Goal: Task Accomplishment & Management: Use online tool/utility

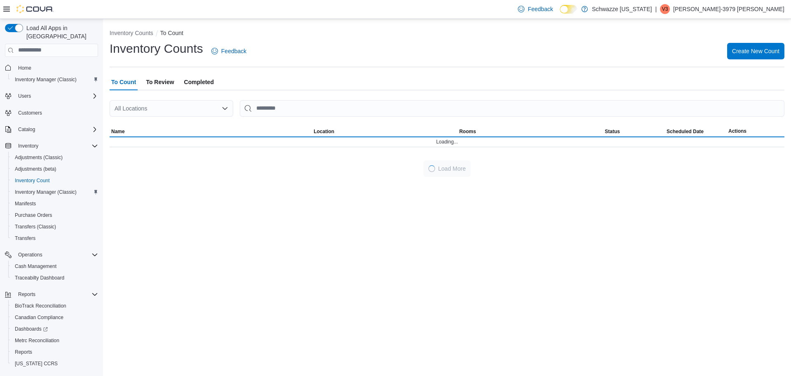
click at [143, 111] on div "All Locations" at bounding box center [172, 108] width 124 height 16
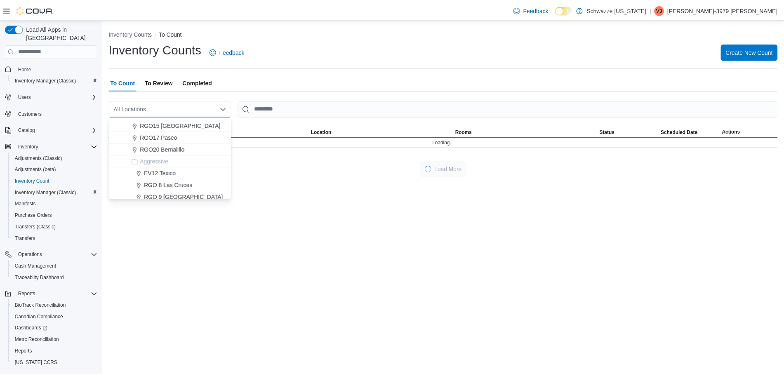
scroll to position [325, 0]
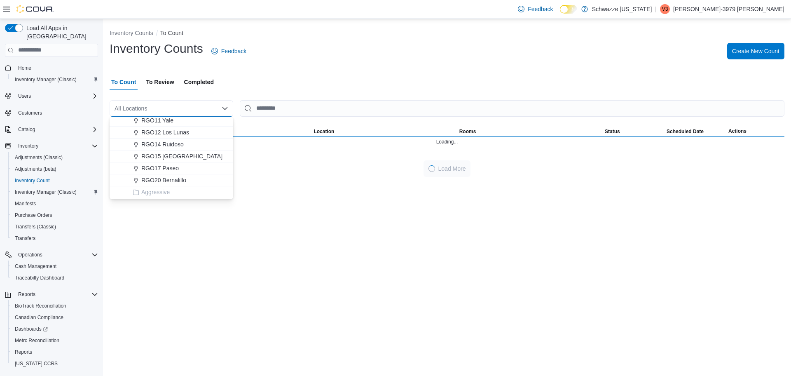
click at [162, 122] on span "RGO11 Yale" at bounding box center [157, 120] width 32 height 8
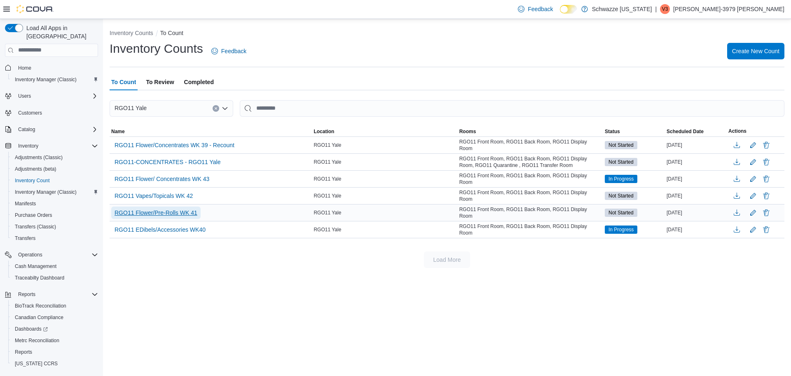
click at [196, 209] on span "RGO11 Flower/Pre-Rolls WK 41" at bounding box center [156, 213] width 83 height 8
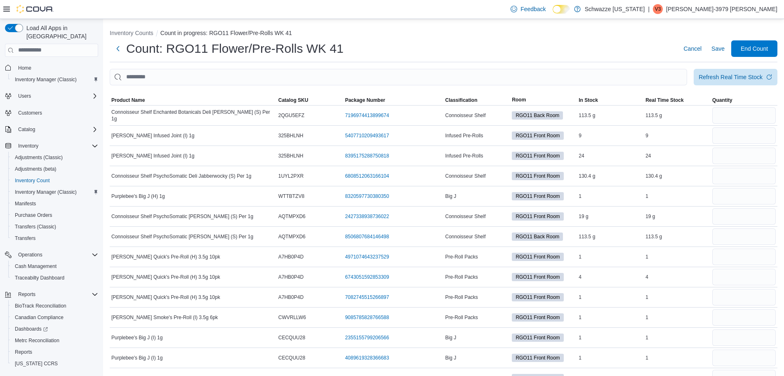
scroll to position [2, 0]
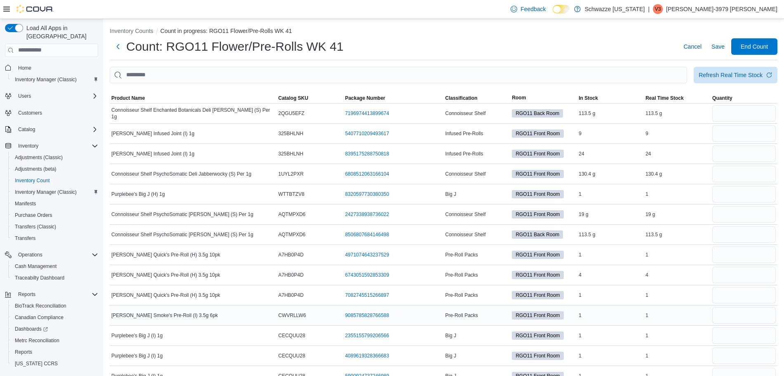
click at [256, 310] on td "[PERSON_NAME] Smoke's Pre-Roll (I) 3.5g 6pk" at bounding box center [193, 315] width 167 height 20
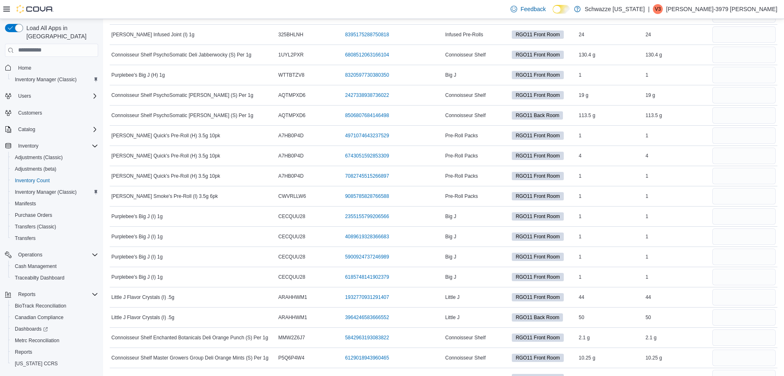
scroll to position [0, 0]
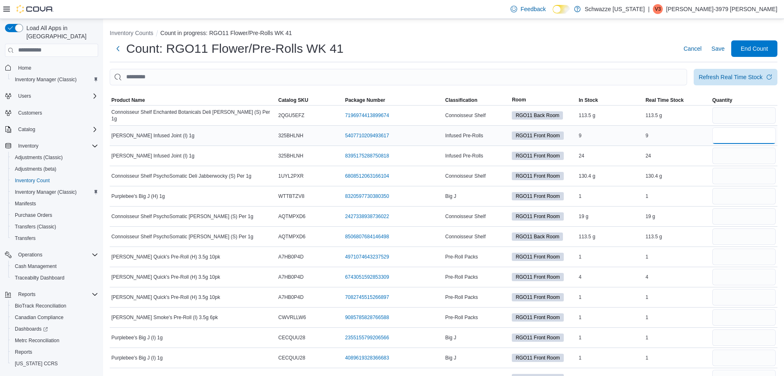
click at [736, 137] on input "number" at bounding box center [743, 135] width 63 height 16
type input "*"
type input "**"
click at [729, 200] on input "number" at bounding box center [743, 196] width 63 height 16
type input "*"
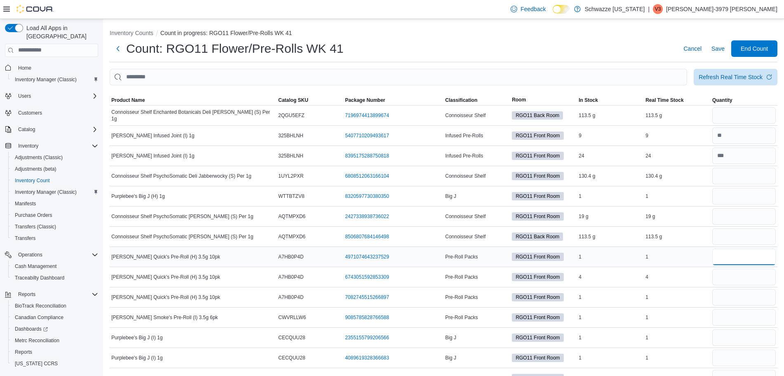
click at [729, 257] on input "number" at bounding box center [743, 257] width 63 height 16
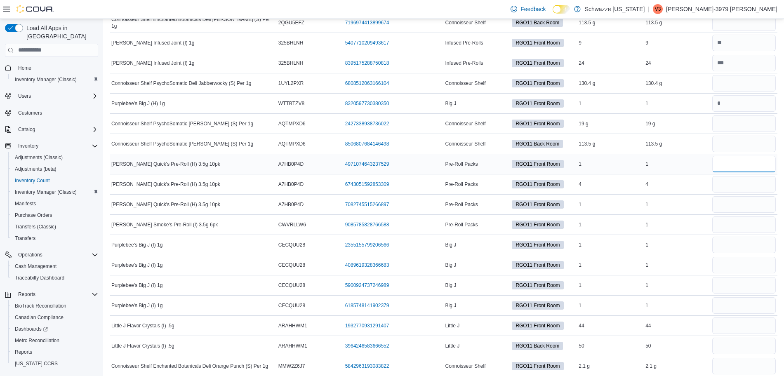
scroll to position [103, 0]
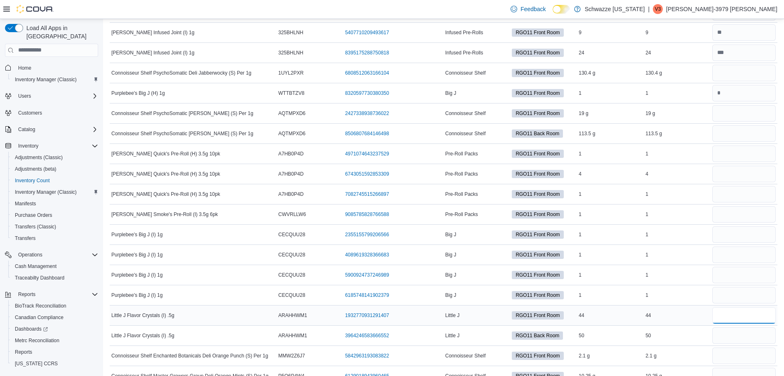
click at [759, 317] on input "number" at bounding box center [743, 315] width 63 height 16
type input "**"
click at [732, 232] on input "number" at bounding box center [743, 234] width 63 height 16
type input "*"
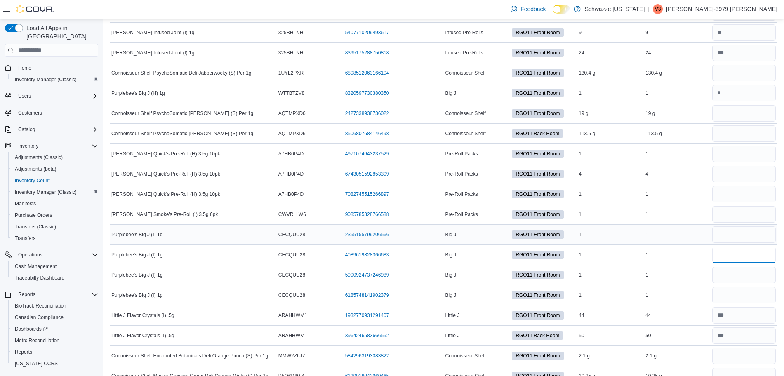
type input "*"
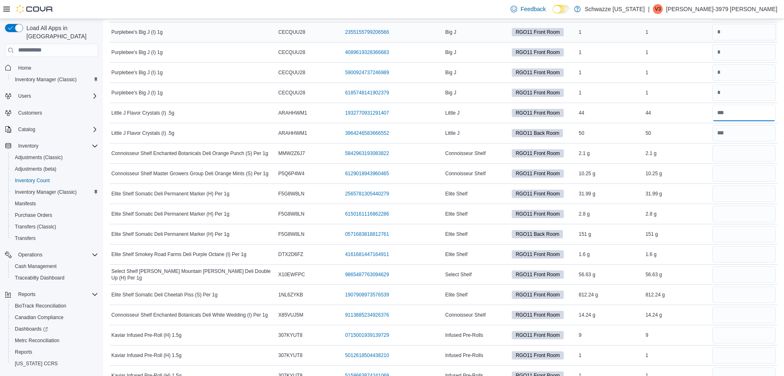
scroll to position [309, 0]
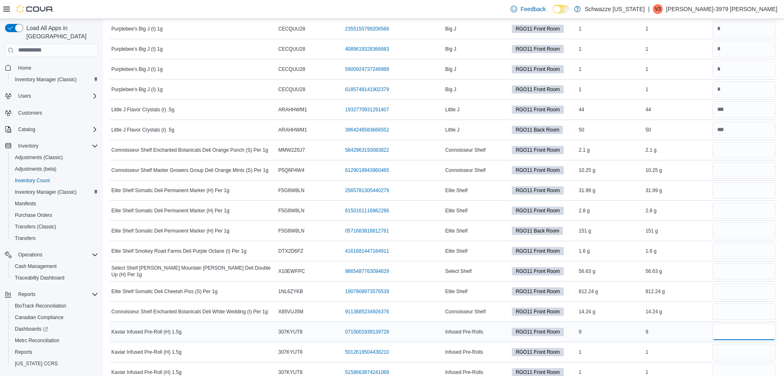
click at [737, 331] on input "number" at bounding box center [743, 332] width 63 height 16
type input "*"
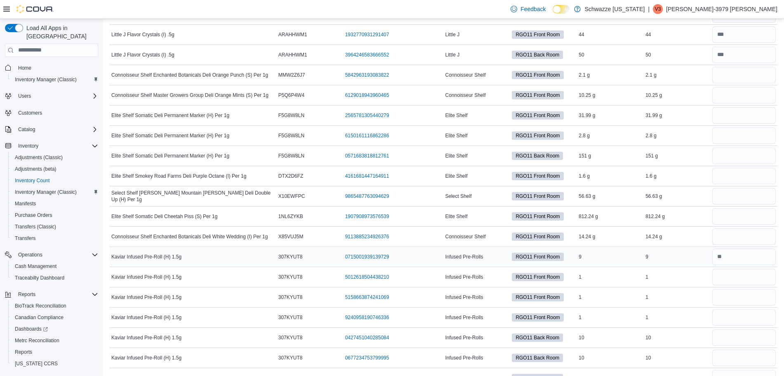
scroll to position [385, 0]
click at [730, 338] on input "number" at bounding box center [743, 337] width 63 height 16
type input "**"
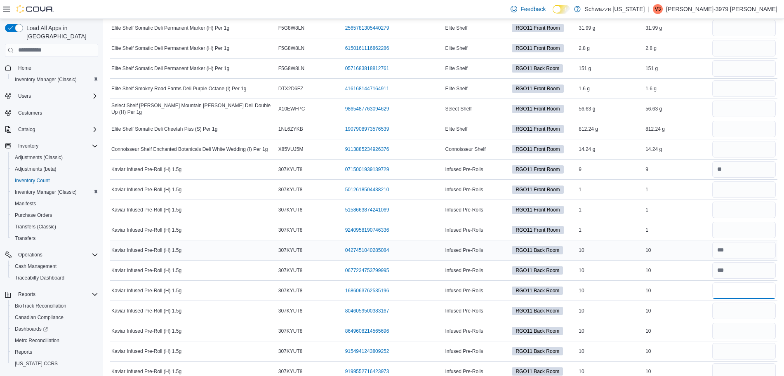
scroll to position [472, 0]
click at [730, 344] on input "number" at bounding box center [743, 351] width 63 height 16
type input "*"
click at [739, 291] on input "number" at bounding box center [743, 290] width 63 height 16
type input "**"
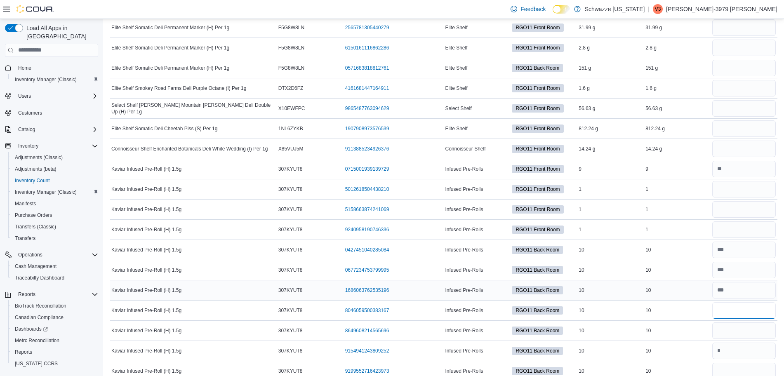
type input "**"
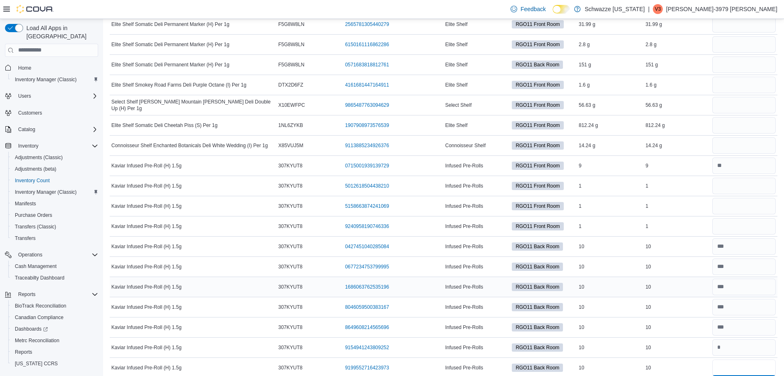
type input "**"
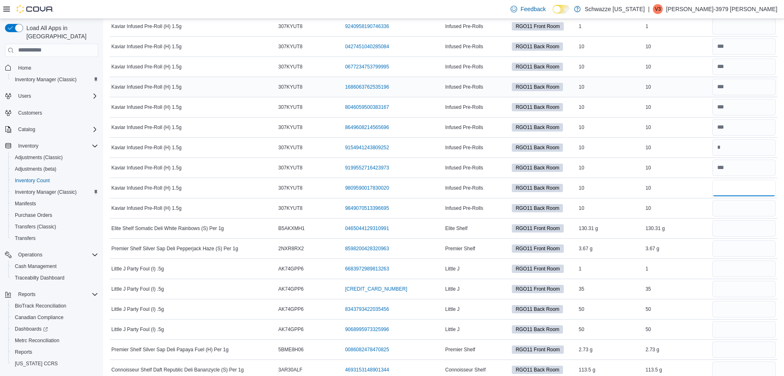
type input "**"
click at [742, 151] on input "number" at bounding box center [743, 147] width 63 height 16
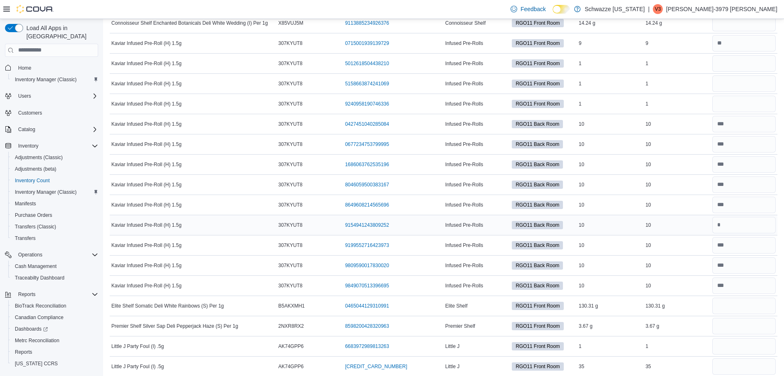
scroll to position [596, 0]
click at [742, 212] on input "number" at bounding box center [743, 205] width 63 height 16
click at [732, 228] on input "number" at bounding box center [743, 226] width 63 height 16
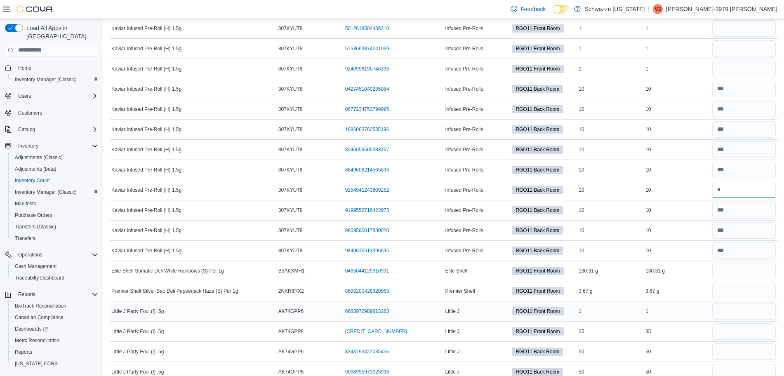
scroll to position [631, 0]
type input "**"
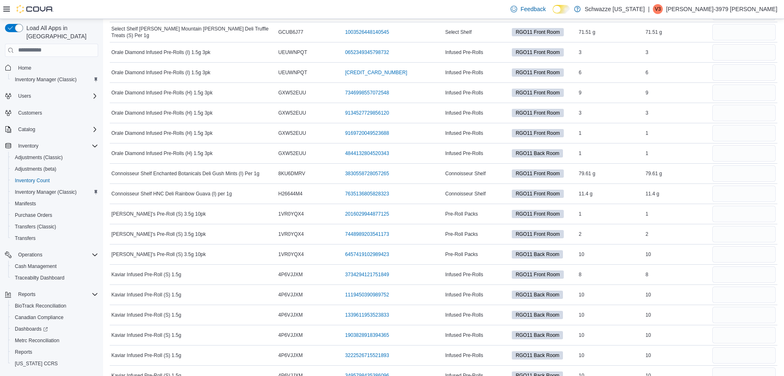
scroll to position [1094, 0]
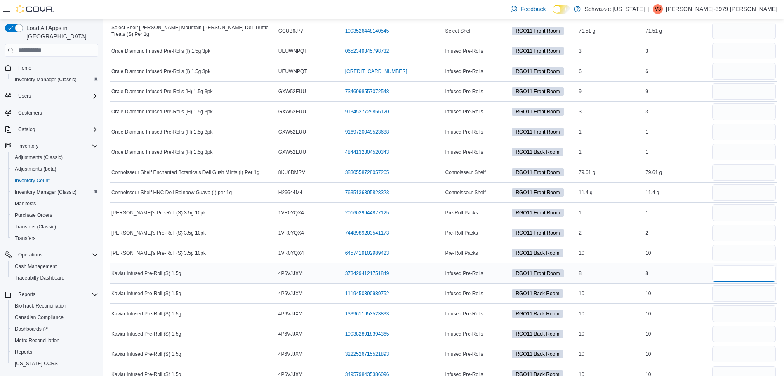
click at [739, 275] on input "number" at bounding box center [743, 273] width 63 height 16
click at [733, 293] on input "number" at bounding box center [743, 293] width 63 height 16
type input "**"
click at [727, 342] on div at bounding box center [743, 334] width 67 height 20
click at [732, 329] on input "number" at bounding box center [743, 334] width 63 height 16
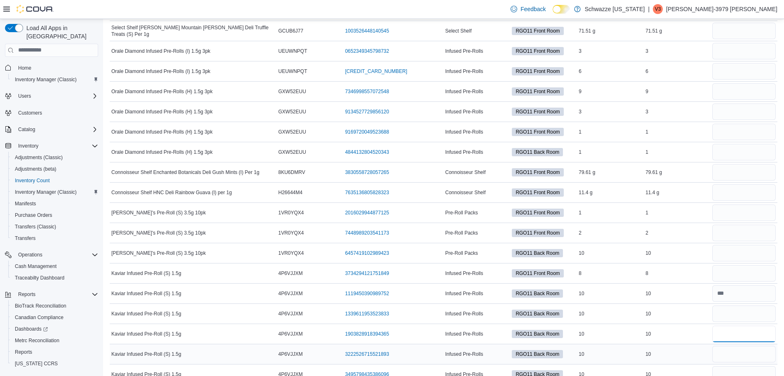
type input "**"
click at [740, 356] on input "number" at bounding box center [743, 354] width 63 height 16
type input "**"
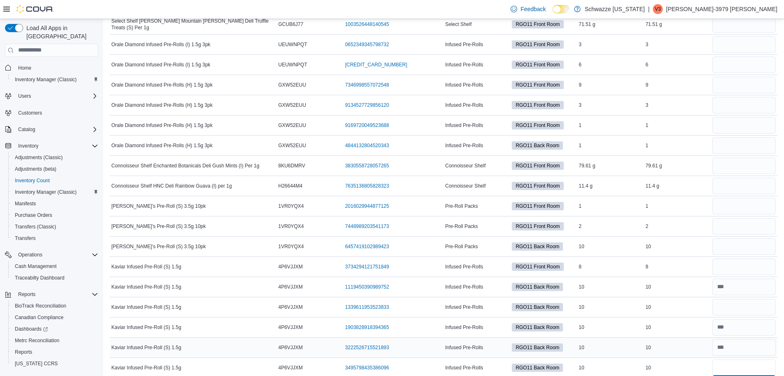
type input "**"
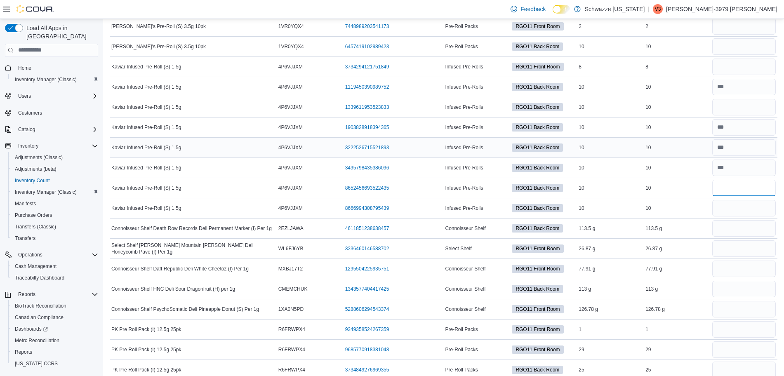
type input "**"
click at [736, 109] on input "number" at bounding box center [743, 107] width 63 height 16
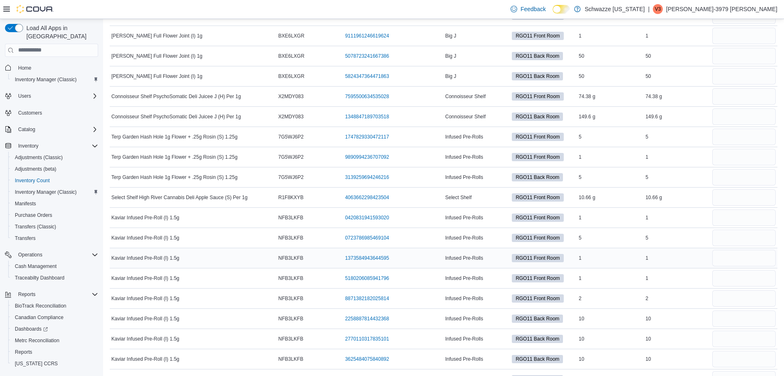
scroll to position [4249, 0]
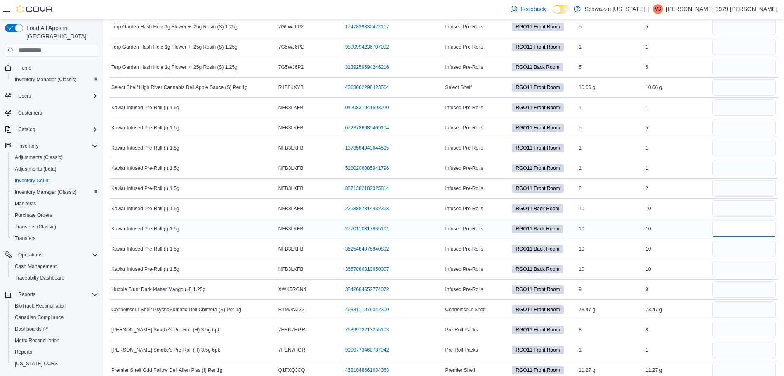
click at [721, 232] on input "number" at bounding box center [743, 229] width 63 height 16
type input "**"
click at [747, 212] on input "number" at bounding box center [743, 208] width 63 height 16
type input "**"
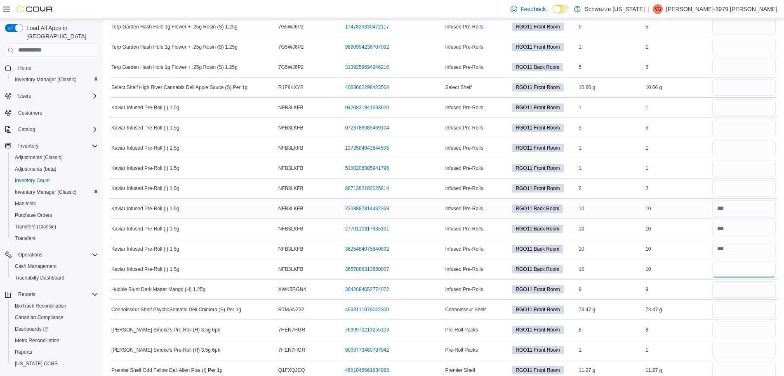
type input "**"
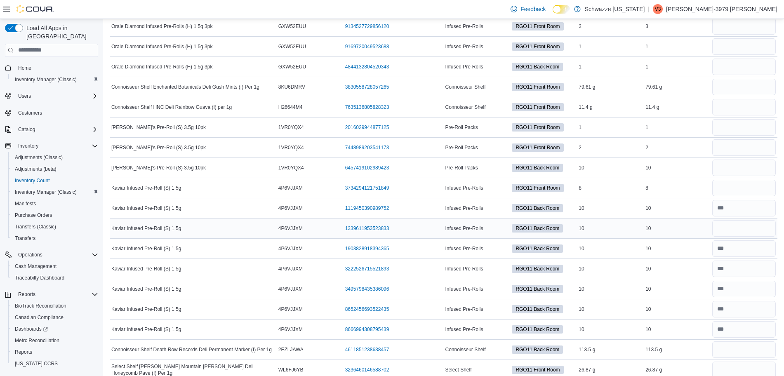
scroll to position [816, 0]
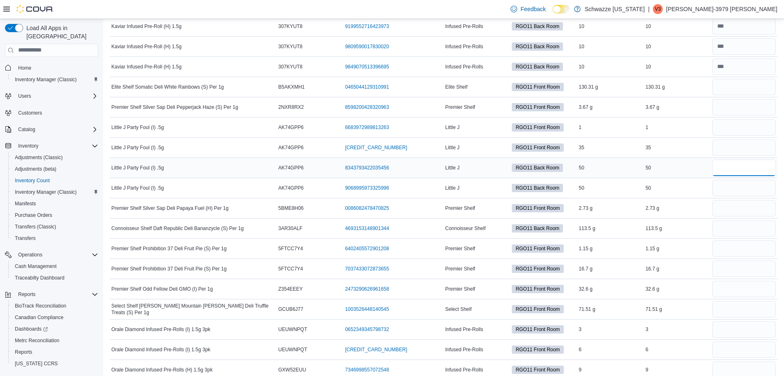
click at [733, 170] on input "number" at bounding box center [743, 168] width 63 height 16
type input "**"
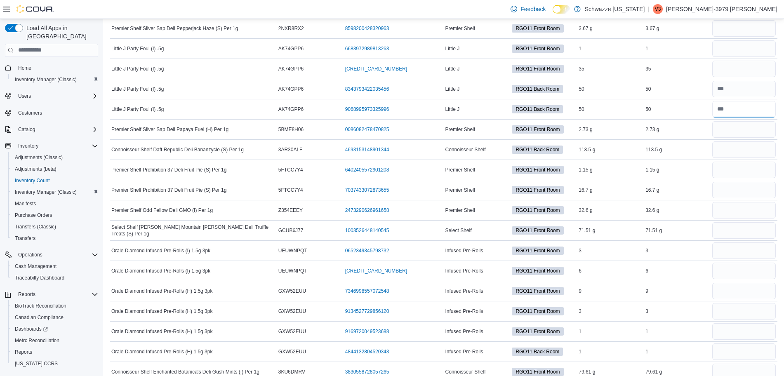
scroll to position [894, 0]
click at [733, 253] on input "number" at bounding box center [743, 251] width 63 height 16
click at [731, 268] on input "number" at bounding box center [743, 271] width 63 height 16
type input "*"
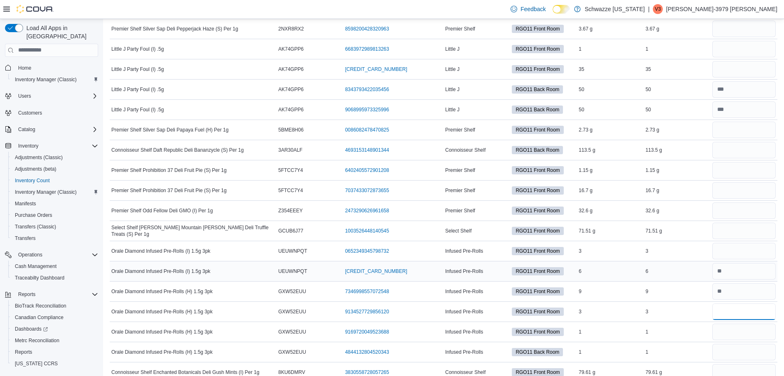
type input "*"
click at [728, 253] on input "number" at bounding box center [743, 251] width 63 height 16
type input "*"
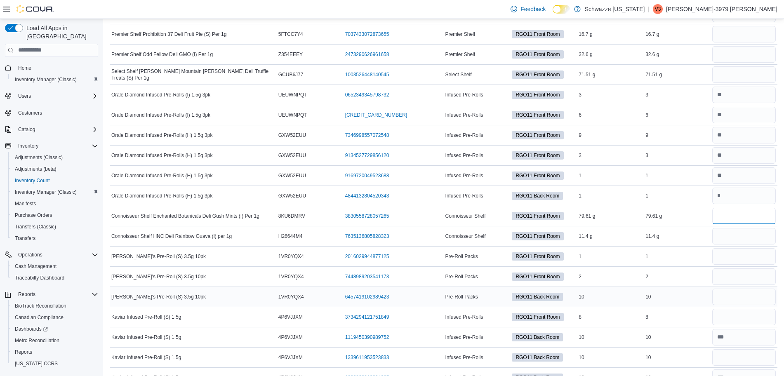
scroll to position [1053, 0]
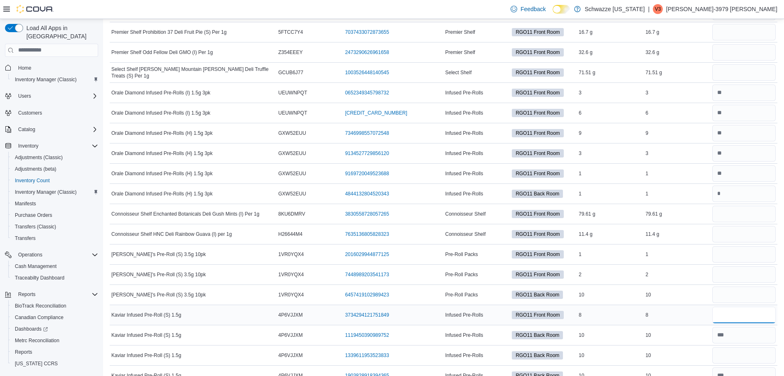
click at [732, 321] on input "number" at bounding box center [743, 315] width 63 height 16
type input "*"
click at [743, 352] on input "number" at bounding box center [743, 355] width 63 height 16
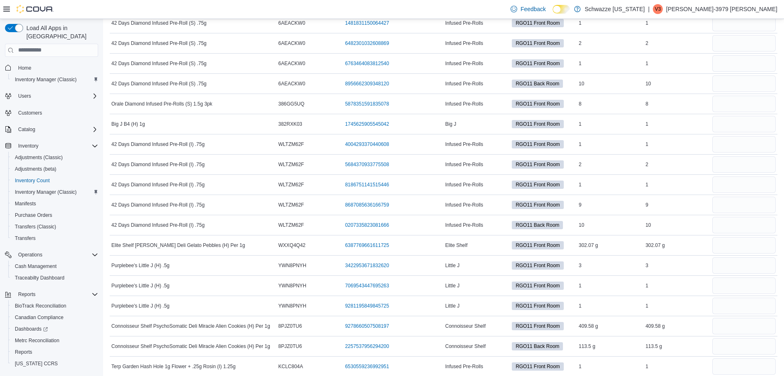
scroll to position [2071, 0]
click at [628, 203] on div "9" at bounding box center [610, 206] width 67 height 10
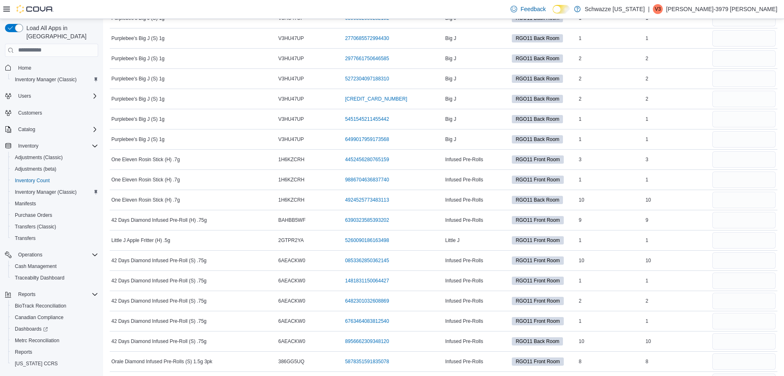
scroll to position [1868, 0]
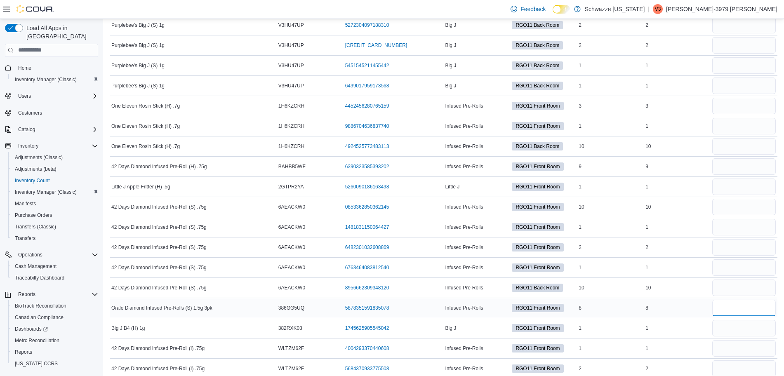
click at [723, 304] on input "number" at bounding box center [743, 308] width 63 height 16
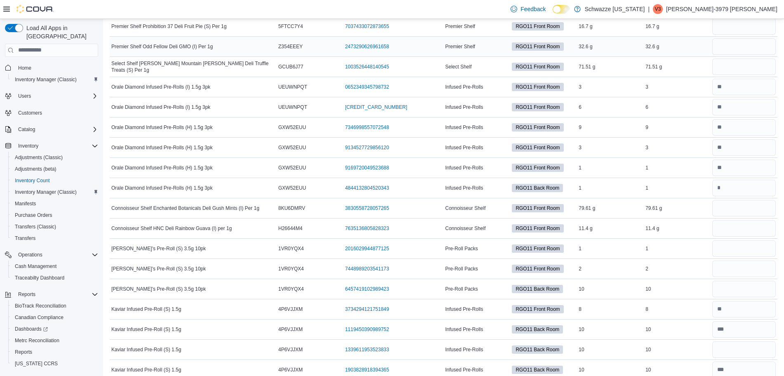
scroll to position [1988, 0]
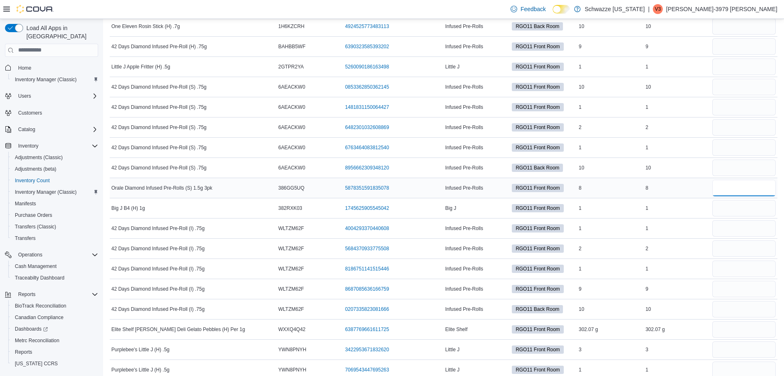
click at [732, 187] on input "number" at bounding box center [743, 188] width 63 height 16
type input "*"
click at [639, 185] on div "8" at bounding box center [610, 188] width 67 height 10
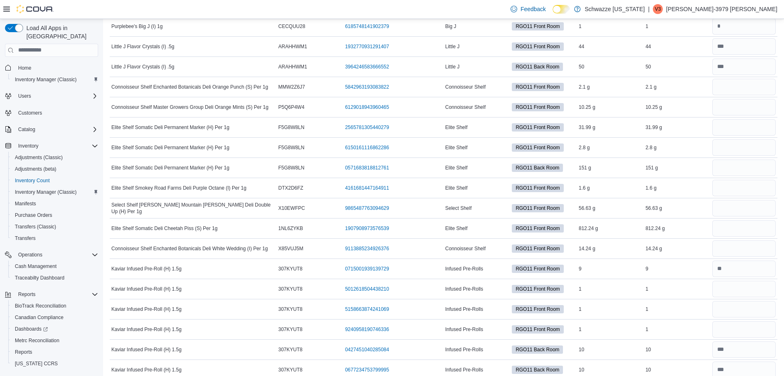
scroll to position [1624, 0]
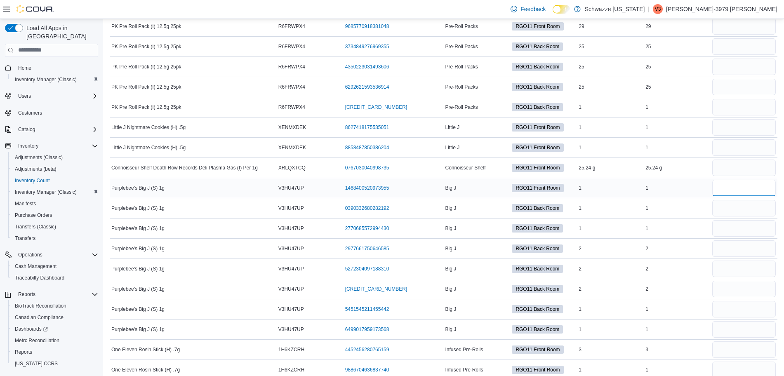
click at [731, 188] on input "number" at bounding box center [743, 188] width 63 height 16
type input "*"
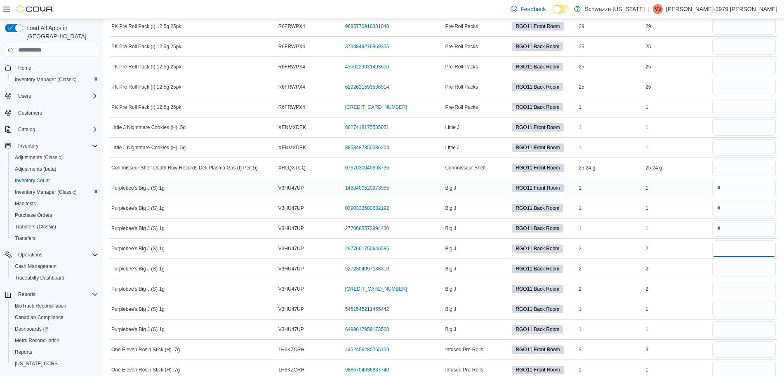
type input "*"
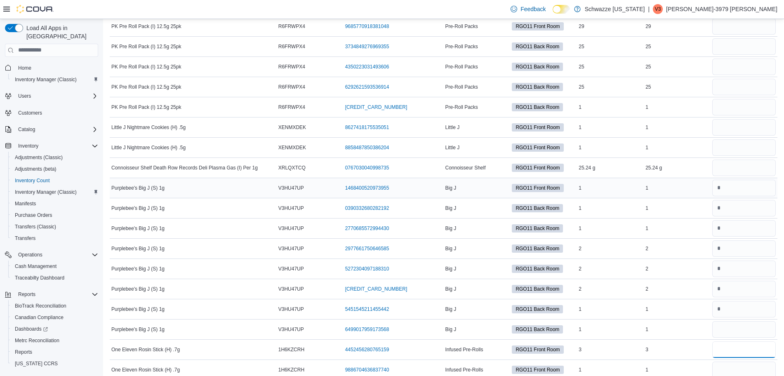
type input "*"
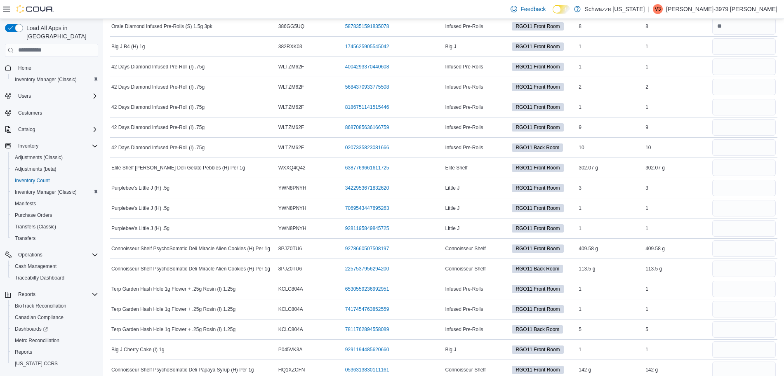
scroll to position [3179, 0]
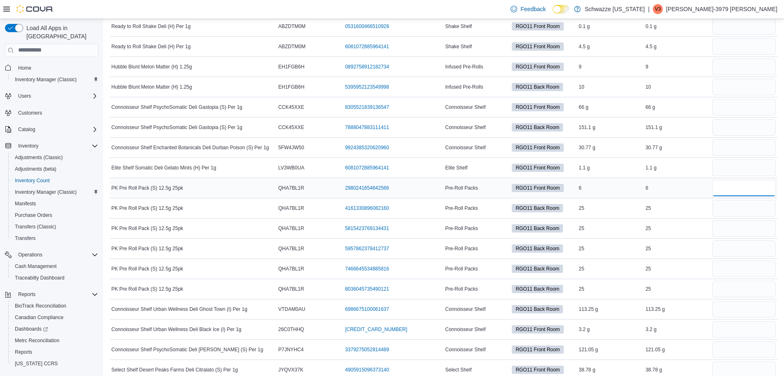
click at [742, 188] on input "number" at bounding box center [743, 188] width 63 height 16
type input "*"
type input "**"
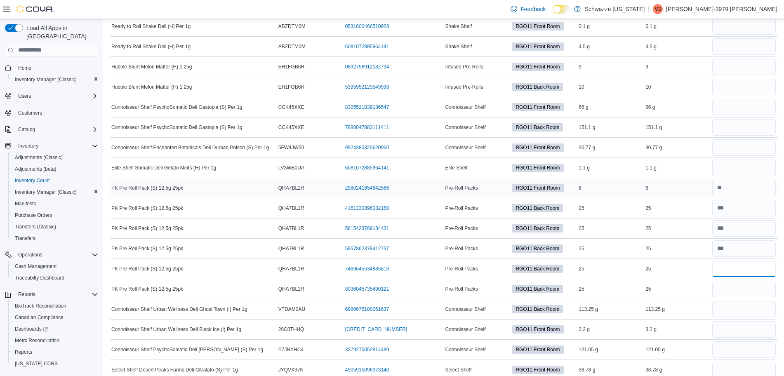
type input "**"
click at [742, 188] on input "number" at bounding box center [743, 188] width 63 height 16
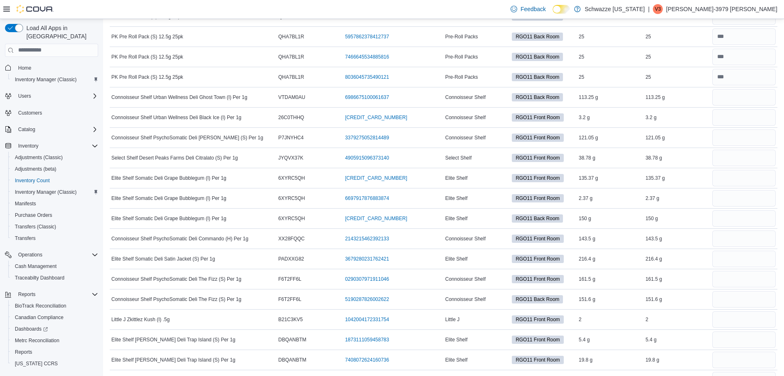
scroll to position [3391, 0]
click at [748, 317] on input "number" at bounding box center [743, 319] width 63 height 16
type input "*"
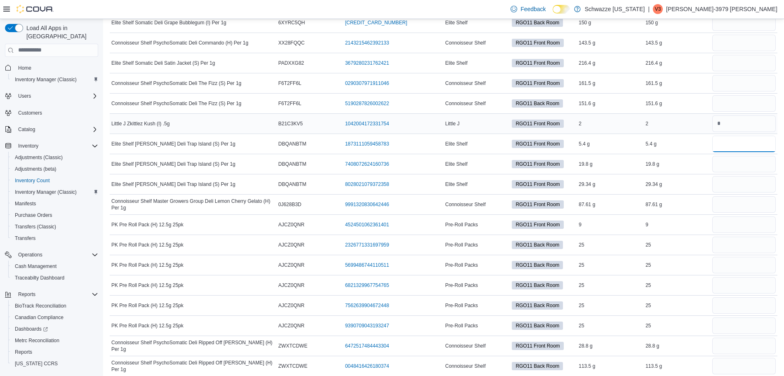
scroll to position [3587, 0]
click at [739, 226] on input "number" at bounding box center [743, 224] width 63 height 16
type input "*"
type input "**"
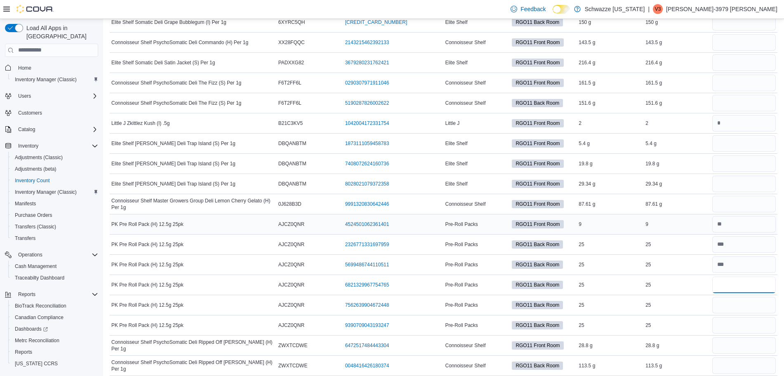
type input "**"
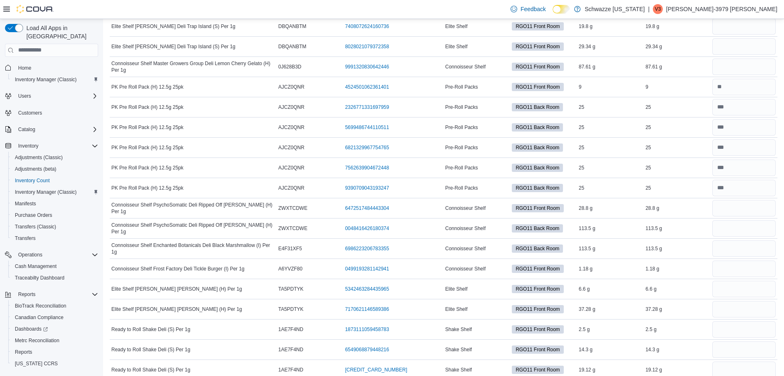
scroll to position [1442, 0]
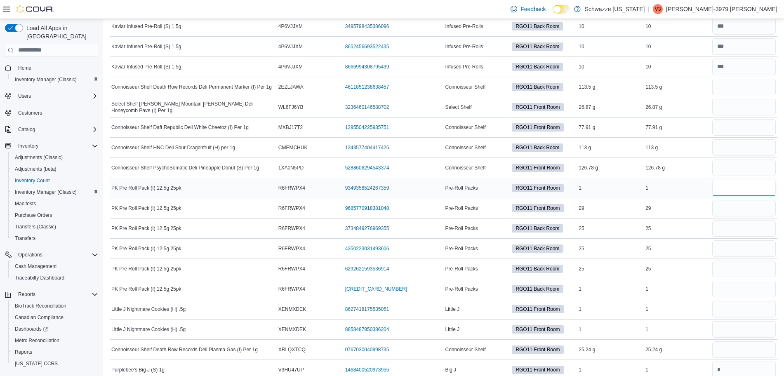
click at [758, 189] on input "number" at bounding box center [743, 188] width 63 height 16
click at [751, 239] on div at bounding box center [743, 249] width 67 height 20
click at [752, 232] on input "number" at bounding box center [743, 228] width 63 height 16
type input "**"
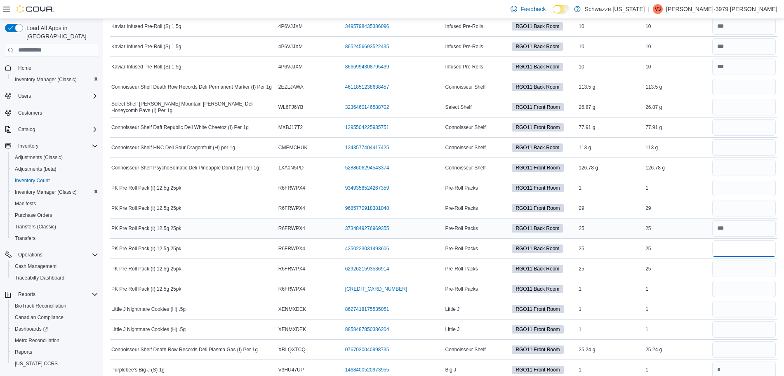
type input "**"
click at [738, 288] on input "number" at bounding box center [743, 289] width 63 height 16
click at [735, 194] on input "number" at bounding box center [743, 188] width 63 height 16
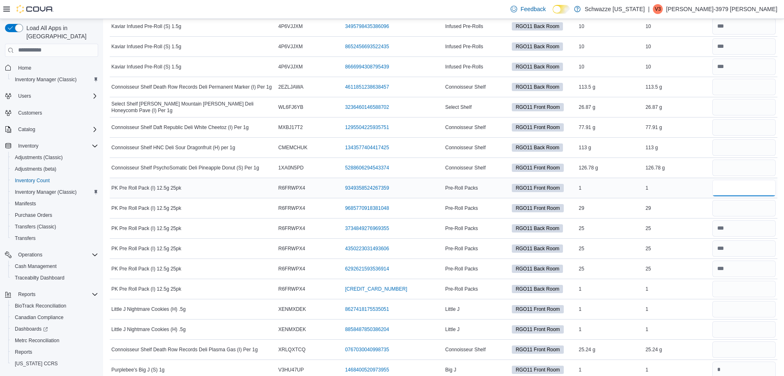
type input "*"
type input "**"
click at [749, 217] on div "**" at bounding box center [743, 208] width 67 height 20
click at [749, 217] on div at bounding box center [743, 208] width 67 height 20
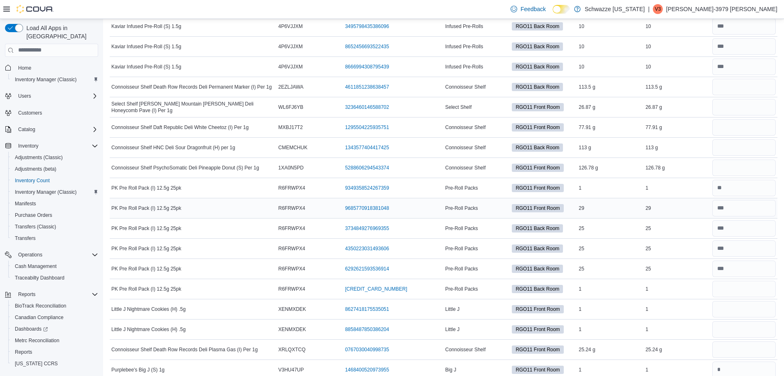
click at [749, 217] on div at bounding box center [743, 208] width 67 height 20
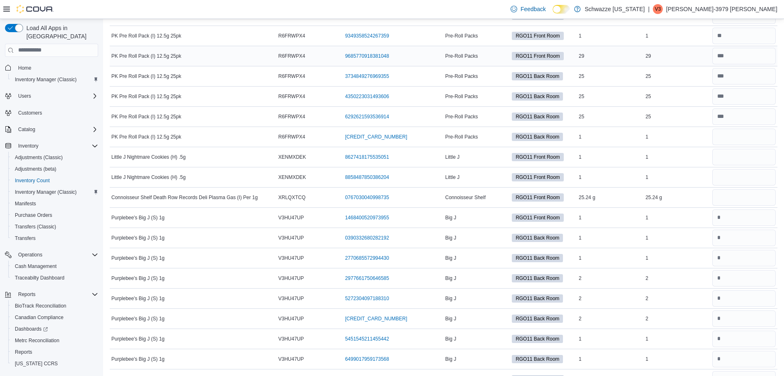
scroll to position [1594, 0]
click at [742, 154] on input "number" at bounding box center [743, 157] width 63 height 16
type input "*"
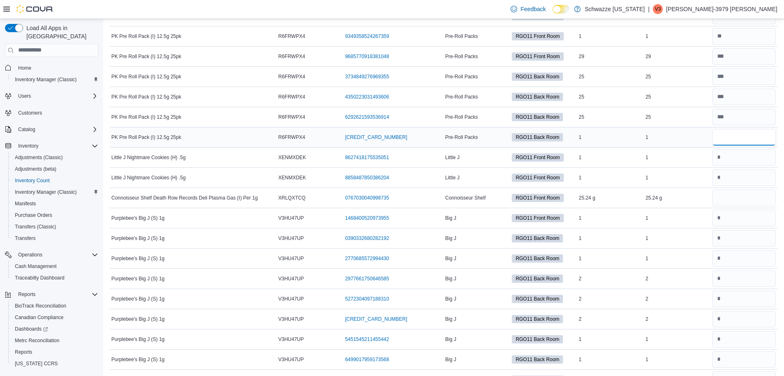
click at [742, 139] on input "number" at bounding box center [743, 137] width 63 height 16
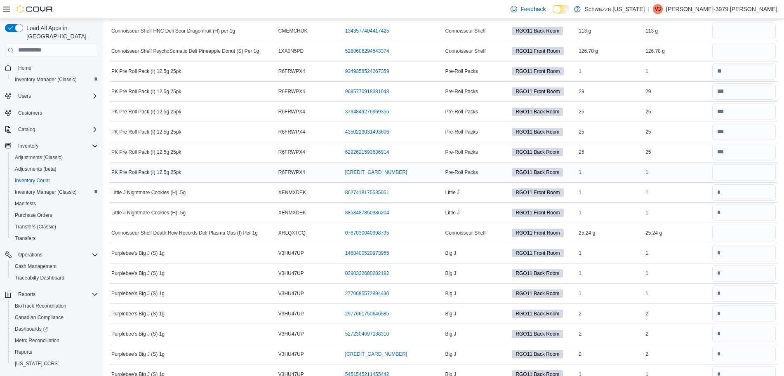
scroll to position [1558, 0]
click at [738, 167] on input "number" at bounding box center [743, 173] width 63 height 16
type input "*"
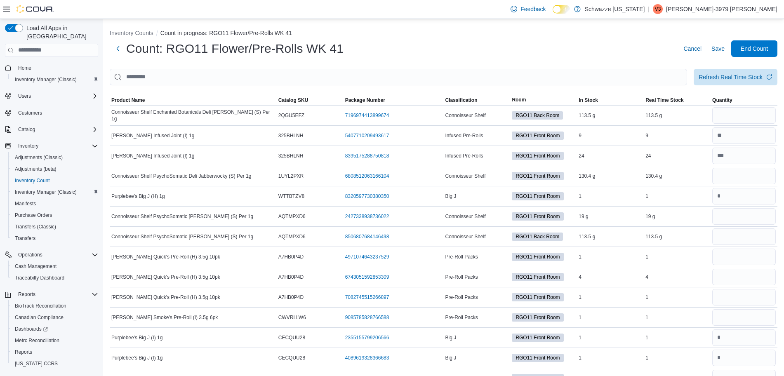
scroll to position [2089, 0]
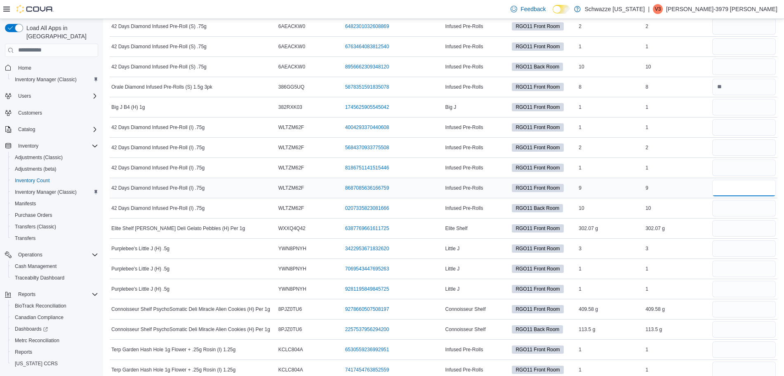
click at [727, 193] on input "number" at bounding box center [743, 188] width 63 height 16
type input "*"
click at [730, 200] on input "number" at bounding box center [743, 208] width 63 height 16
type input "**"
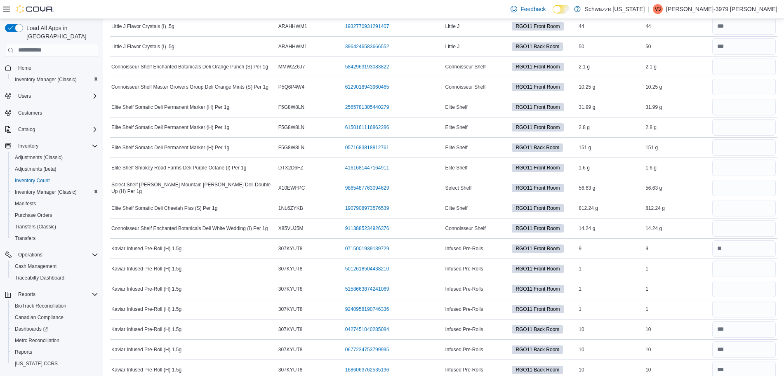
scroll to position [1786, 0]
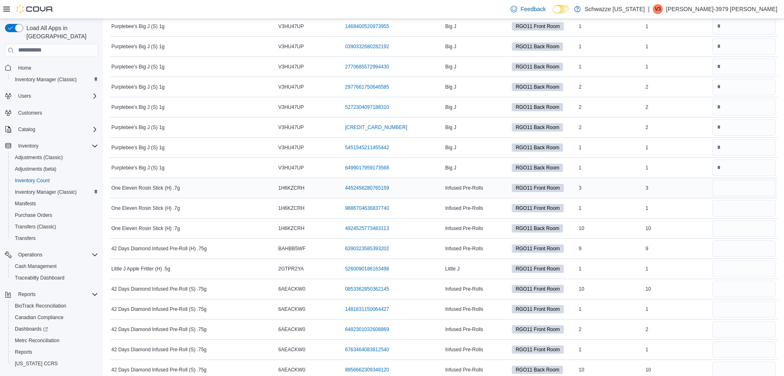
click at [240, 186] on div "One Eleven Rosin Stick (H) .7g" at bounding box center [193, 188] width 167 height 10
click at [749, 188] on input "number" at bounding box center [743, 188] width 63 height 16
type input "*"
drag, startPoint x: 704, startPoint y: 189, endPoint x: 693, endPoint y: 188, distance: 11.2
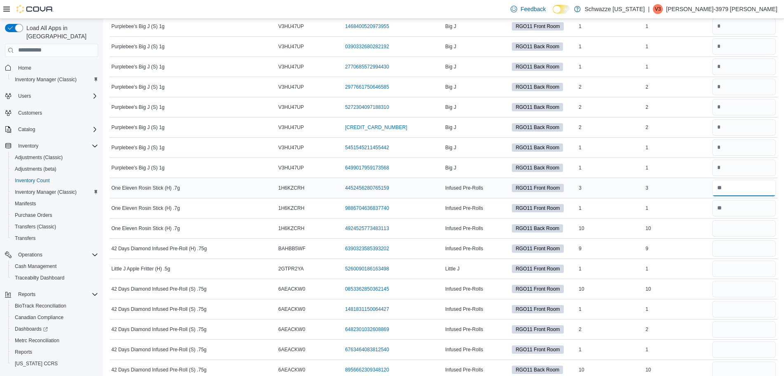
click at [693, 188] on tr "One Eleven Rosin Stick (H) .7g Catalog SKU 1H6KZCRH Package Number 445245628076…" at bounding box center [443, 188] width 667 height 20
click at [756, 189] on input "number" at bounding box center [743, 188] width 63 height 16
type input "*"
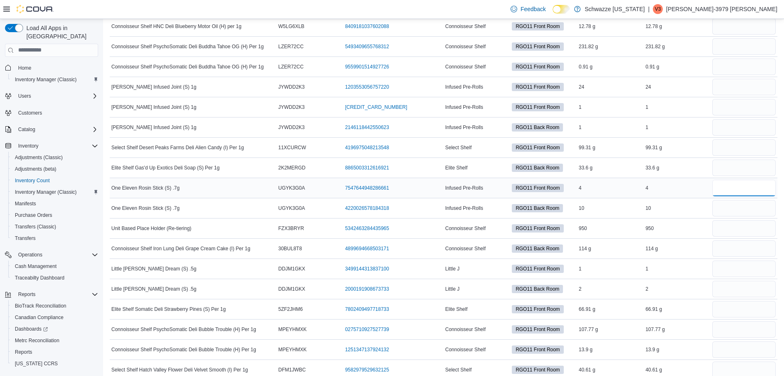
click at [744, 193] on input "number" at bounding box center [743, 188] width 63 height 16
type input "*"
type input "**"
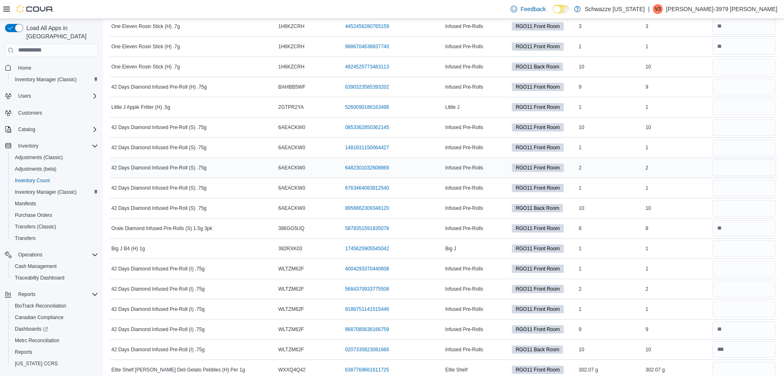
click at [736, 176] on div at bounding box center [743, 168] width 67 height 20
click at [735, 185] on input "number" at bounding box center [743, 188] width 63 height 16
type input "*"
click at [733, 211] on input "number" at bounding box center [743, 208] width 63 height 16
type input "**"
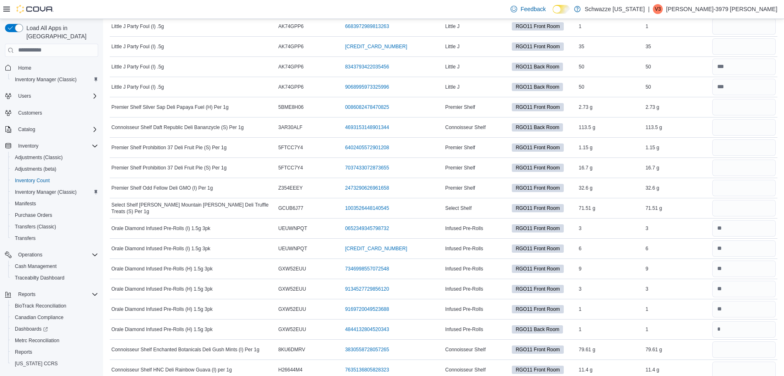
scroll to position [5129, 0]
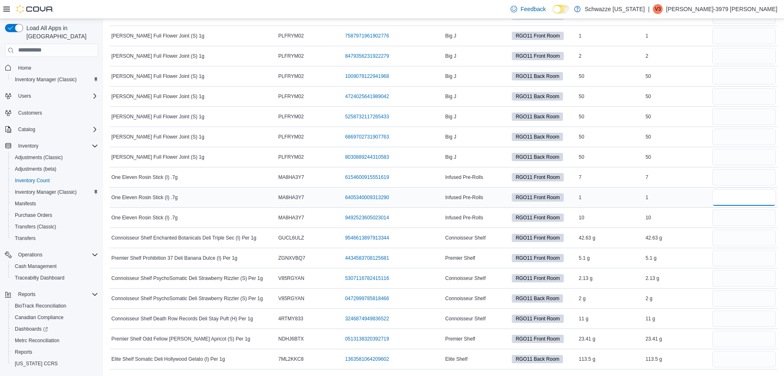
click at [736, 205] on input "number" at bounding box center [743, 197] width 63 height 16
click at [737, 178] on input "number" at bounding box center [743, 177] width 63 height 16
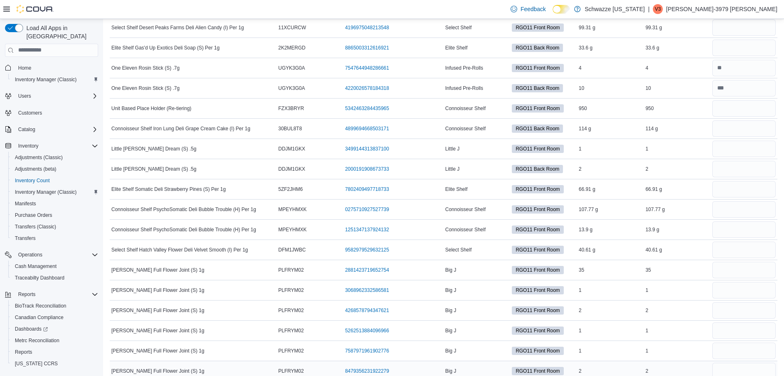
scroll to position [4813, 0]
type input "*"
click at [740, 148] on input "number" at bounding box center [743, 149] width 63 height 16
type input "*"
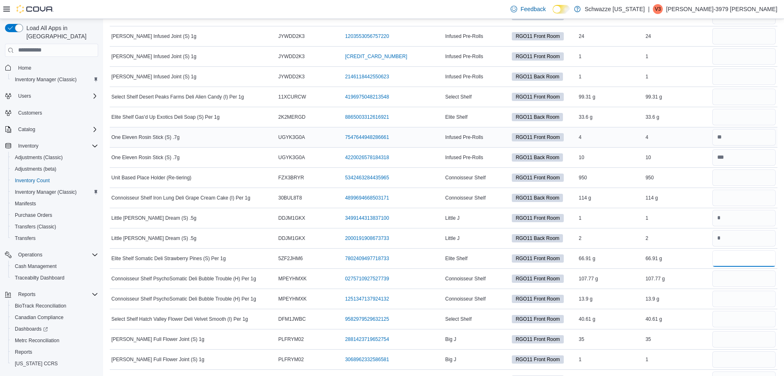
scroll to position [4744, 0]
click at [744, 75] on input "number" at bounding box center [743, 77] width 63 height 16
click at [403, 68] on td "Package Number 2146118442550623 (opens in a new tab or window)" at bounding box center [393, 77] width 100 height 20
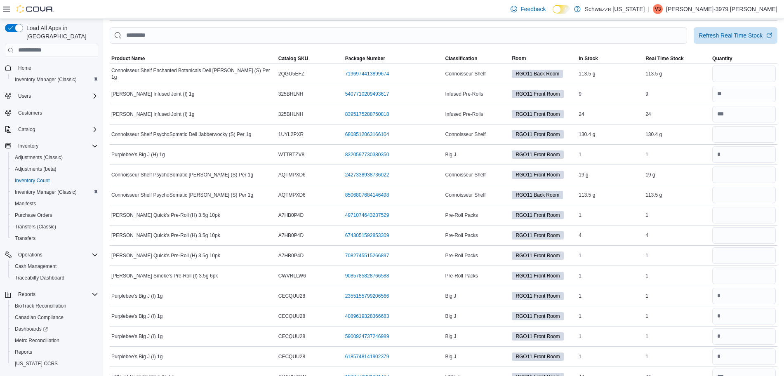
scroll to position [0, 0]
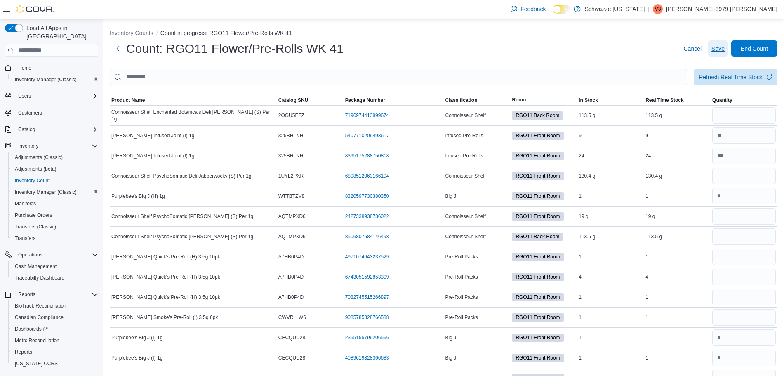
click at [724, 49] on span "Save" at bounding box center [717, 49] width 13 height 8
click at [699, 46] on span "Cancel" at bounding box center [692, 49] width 18 height 8
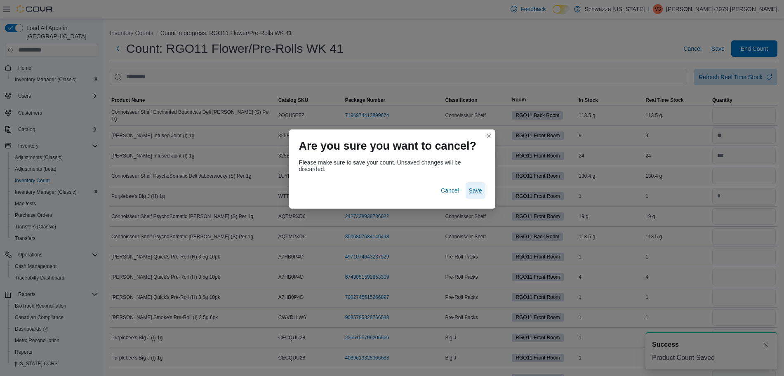
click at [474, 192] on span "Save" at bounding box center [475, 190] width 13 height 8
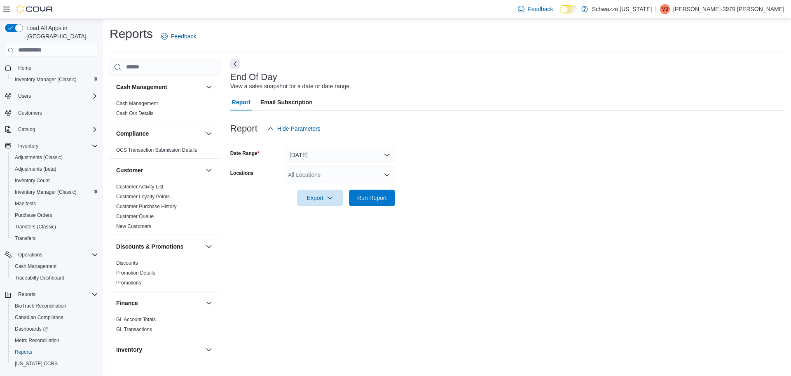
click at [303, 173] on div "All Locations" at bounding box center [340, 175] width 110 height 16
type input "***"
click at [327, 189] on span "RGO11 Yale" at bounding box center [323, 189] width 32 height 8
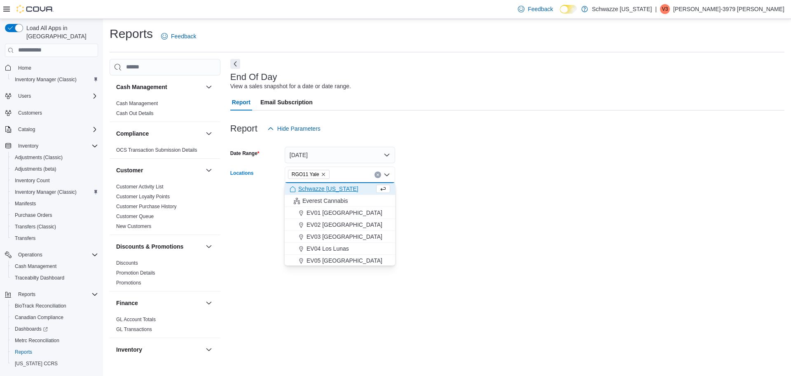
click at [436, 172] on form "Date Range Today Locations RGO11 Yale Combo box. Selected. RGO11 Yale. Press Ba…" at bounding box center [507, 171] width 554 height 69
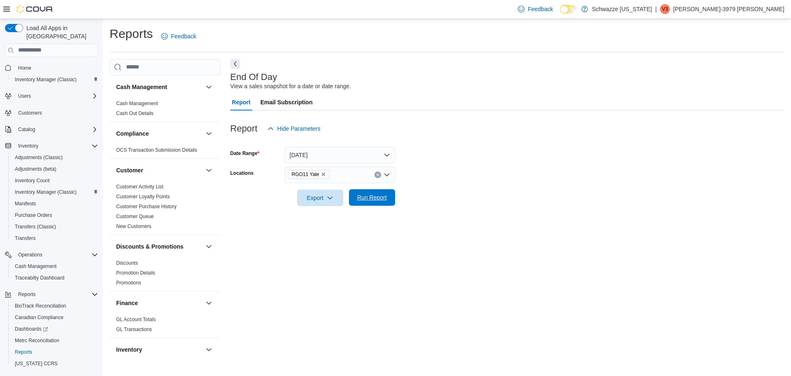
click at [375, 201] on span "Run Report" at bounding box center [372, 197] width 30 height 8
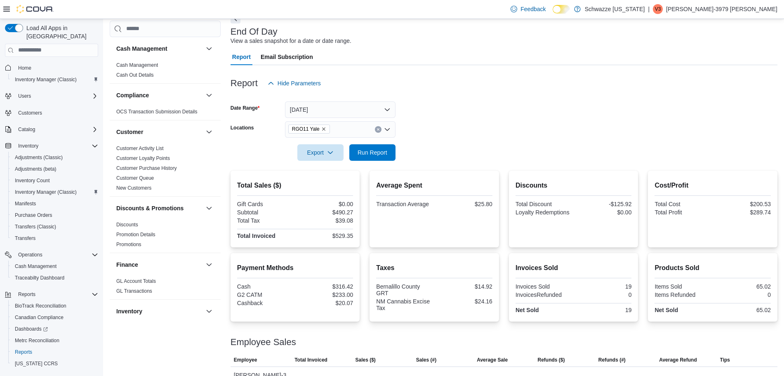
scroll to position [46, 0]
click at [375, 154] on span "Run Report" at bounding box center [372, 152] width 30 height 8
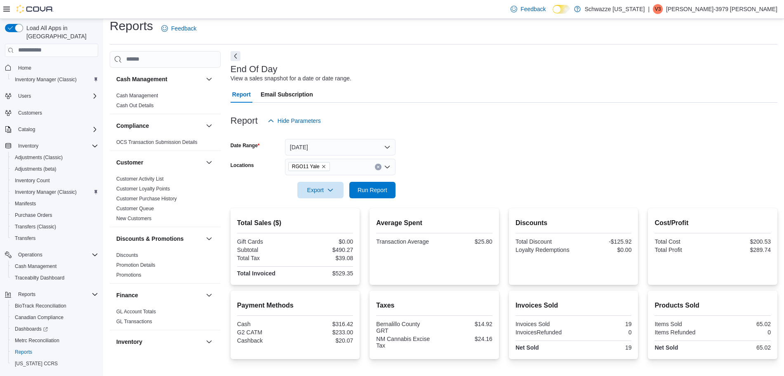
scroll to position [0, 0]
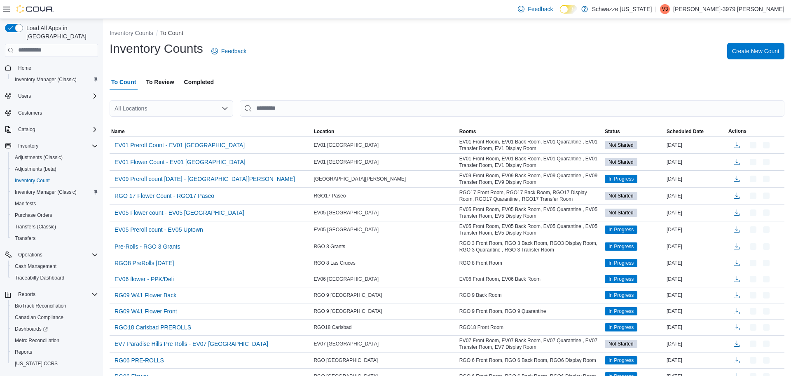
click at [185, 106] on div "All Locations" at bounding box center [172, 108] width 124 height 16
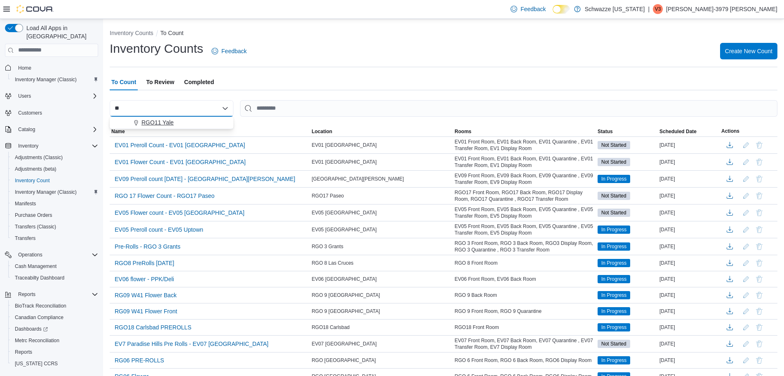
type input "**"
click at [174, 127] on button "RGO11 Yale" at bounding box center [172, 123] width 124 height 12
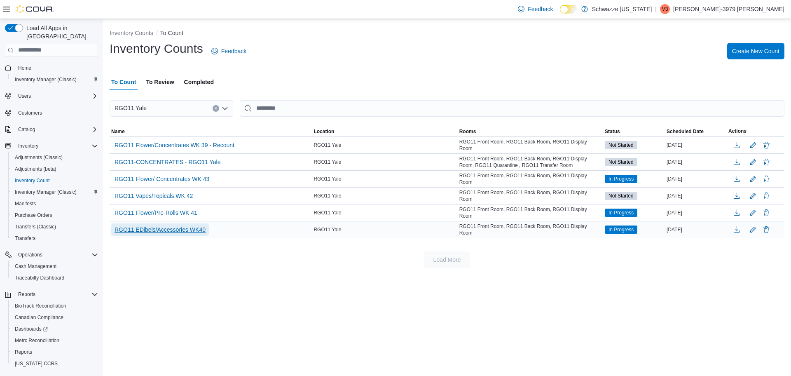
click at [190, 225] on span "RGO11 EDibels/Accessories WK40" at bounding box center [160, 229] width 91 height 8
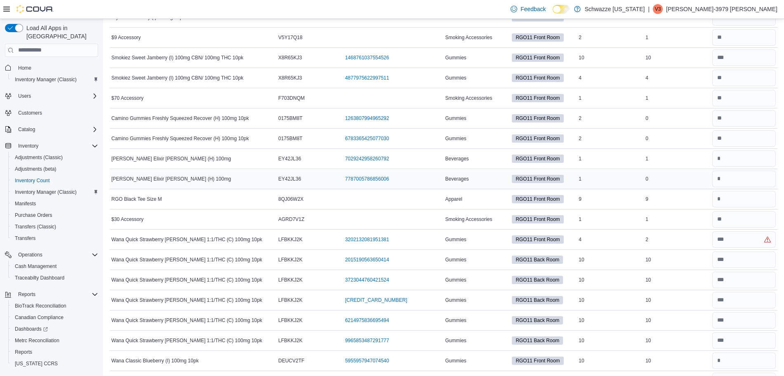
scroll to position [646, 0]
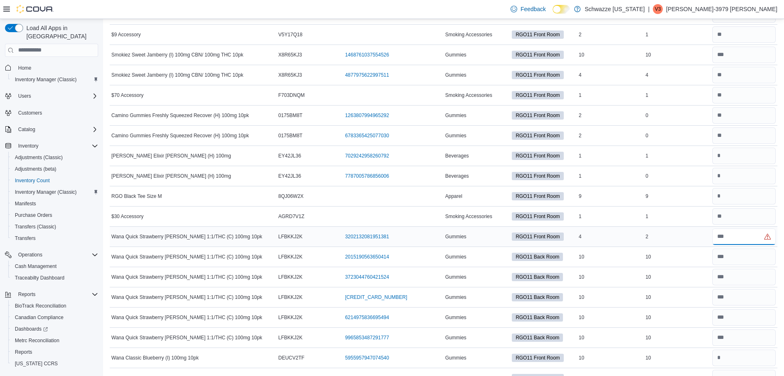
click at [740, 239] on input "number" at bounding box center [743, 236] width 63 height 16
type input "*"
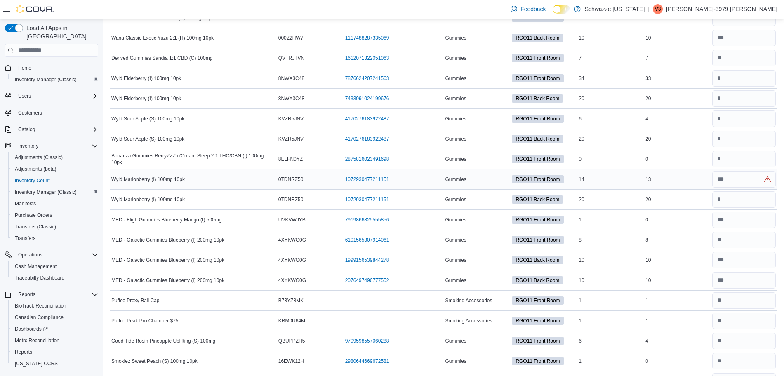
scroll to position [1129, 0]
click at [740, 200] on input "number" at bounding box center [743, 198] width 63 height 16
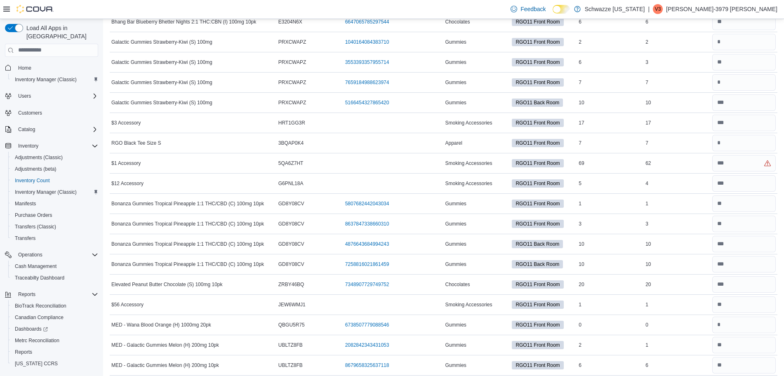
scroll to position [1871, 0]
click at [750, 164] on input "number" at bounding box center [743, 163] width 63 height 16
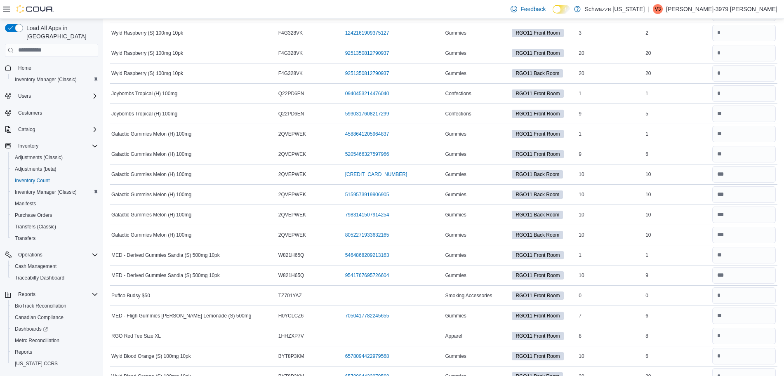
scroll to position [4220, 0]
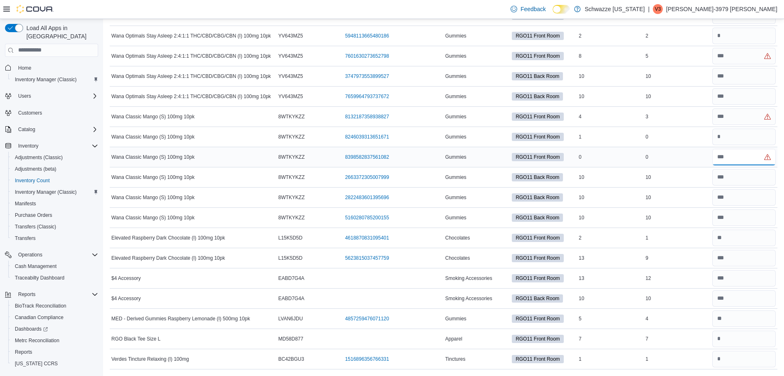
click at [745, 158] on input "number" at bounding box center [743, 157] width 63 height 16
click at [744, 340] on input "number" at bounding box center [743, 339] width 63 height 16
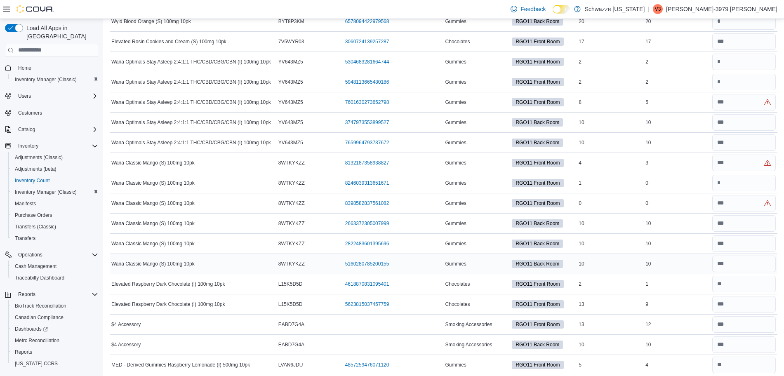
scroll to position [4168, 0]
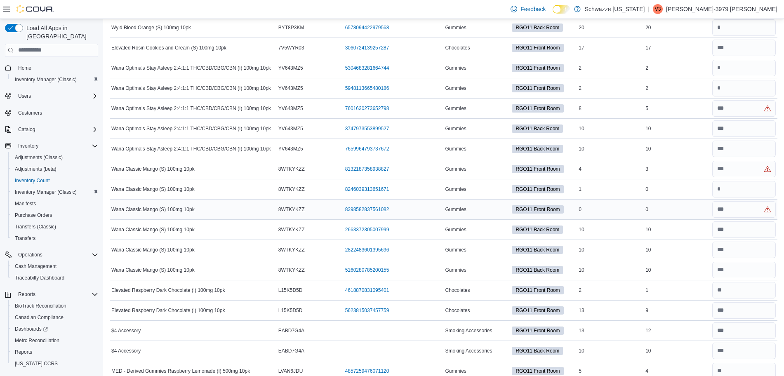
type input "*"
click at [735, 208] on input "number" at bounding box center [743, 209] width 63 height 16
type input "*"
click at [738, 161] on input "number" at bounding box center [743, 169] width 63 height 16
type input "*"
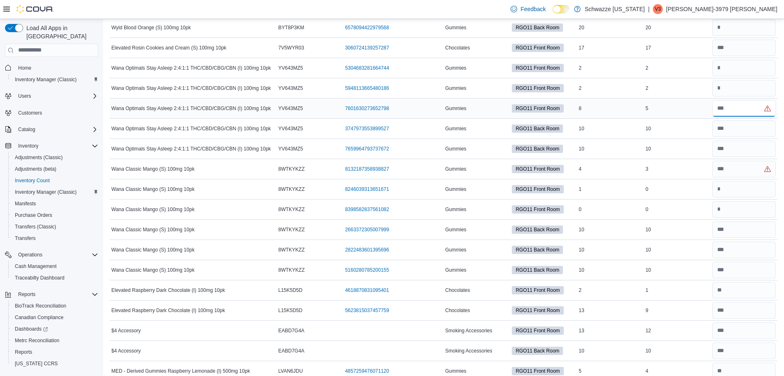
click at [740, 107] on input "number" at bounding box center [743, 108] width 63 height 16
type input "*"
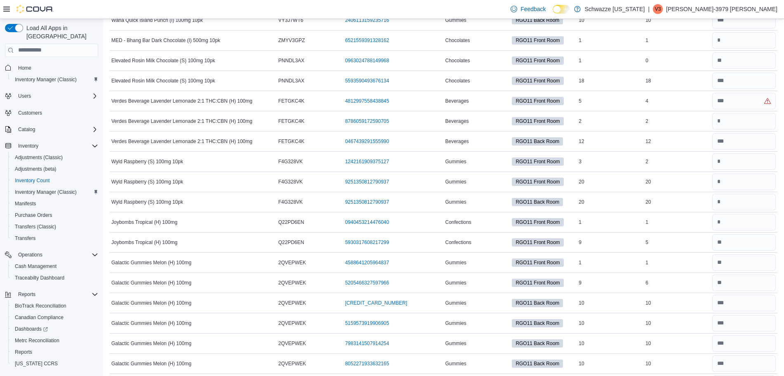
scroll to position [3686, 0]
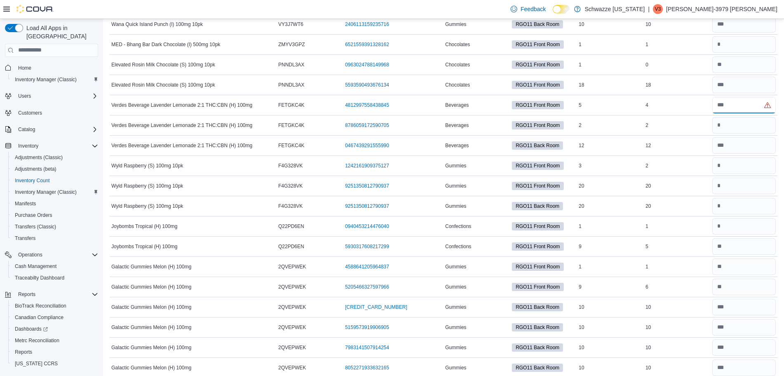
click at [740, 107] on input "number" at bounding box center [743, 105] width 63 height 16
type input "*"
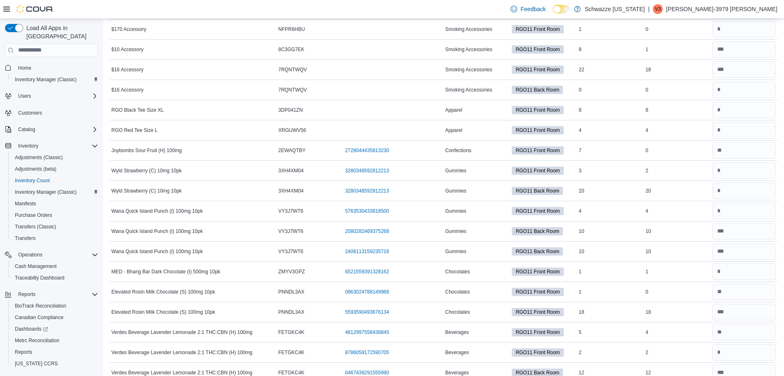
scroll to position [3457, 0]
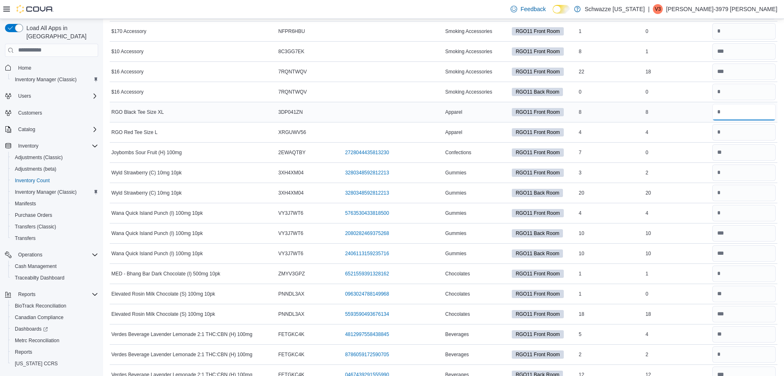
click at [741, 115] on input "number" at bounding box center [743, 112] width 63 height 16
type input "*"
click at [746, 199] on input "number" at bounding box center [743, 193] width 63 height 16
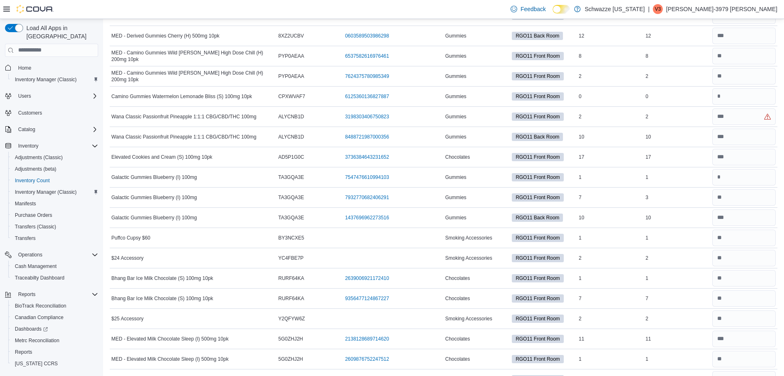
scroll to position [3028, 0]
click at [747, 118] on input "number" at bounding box center [743, 117] width 63 height 16
type input "*"
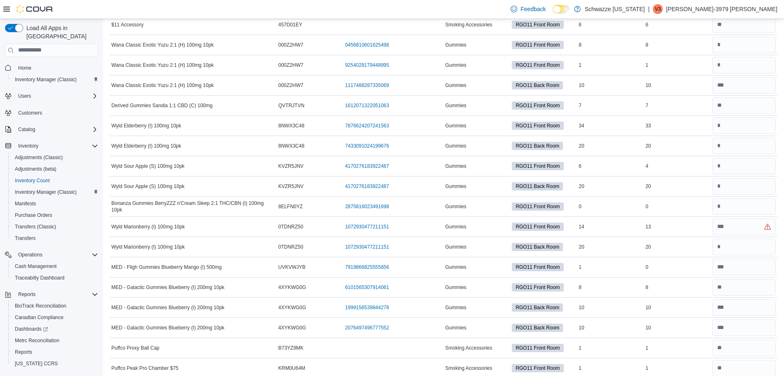
scroll to position [1080, 0]
drag, startPoint x: 751, startPoint y: 70, endPoint x: 610, endPoint y: 71, distance: 141.0
click at [610, 71] on td "In Stock 1" at bounding box center [610, 66] width 67 height 20
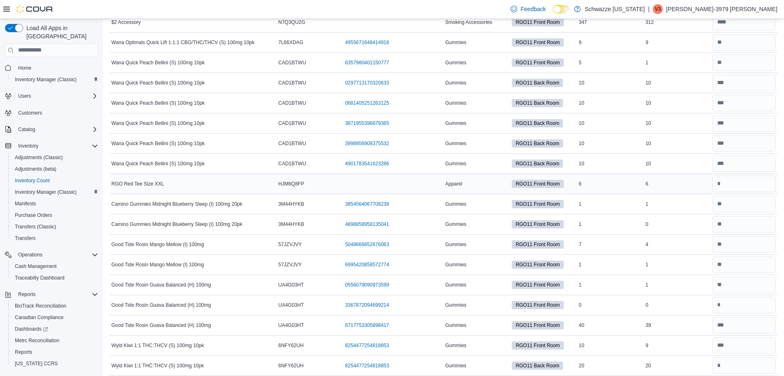
scroll to position [119, 0]
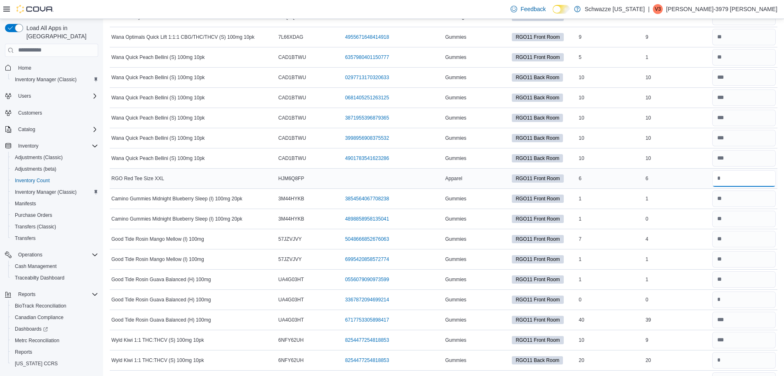
click at [740, 179] on input "number" at bounding box center [743, 178] width 63 height 16
type input "*"
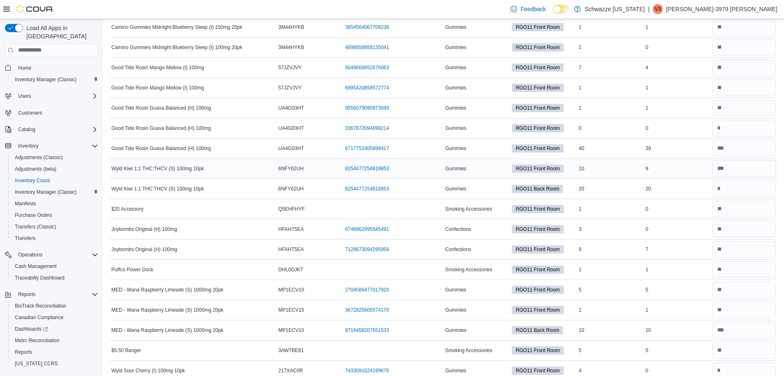
scroll to position [292, 0]
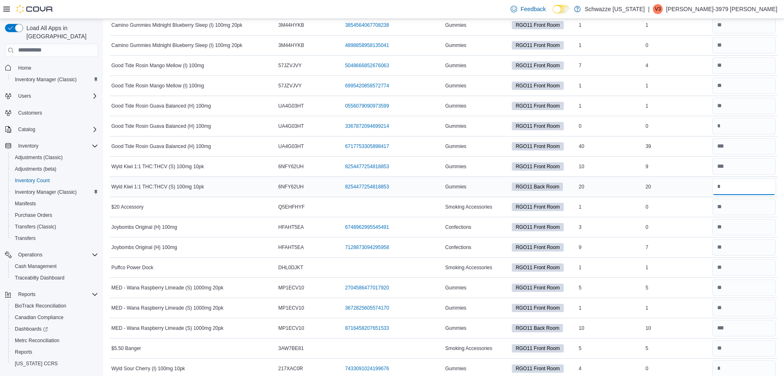
click at [751, 188] on input "number" at bounding box center [743, 186] width 63 height 16
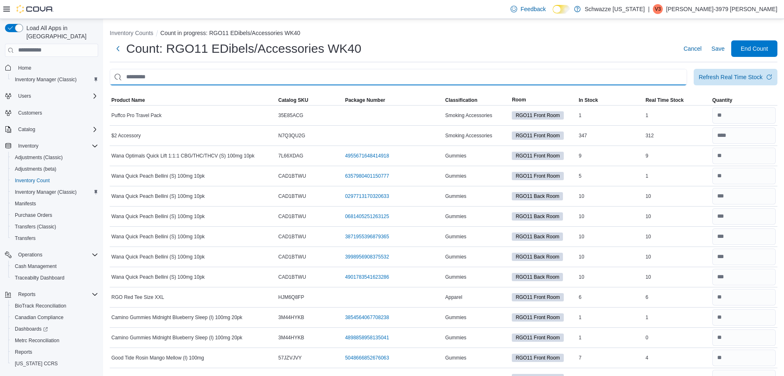
click at [161, 77] on input "This is a search bar. After typing your query, hit enter to filter the results …" at bounding box center [398, 77] width 577 height 16
type input "****"
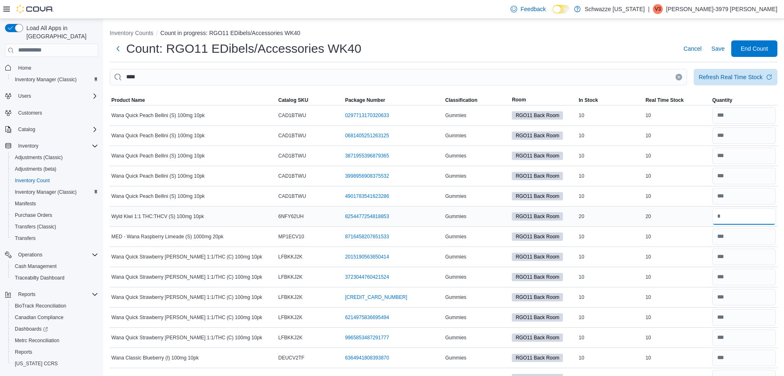
click at [737, 222] on input "number" at bounding box center [743, 216] width 63 height 16
type input "*"
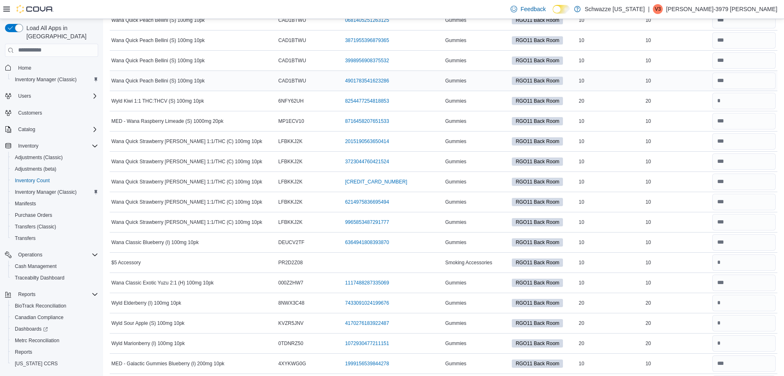
scroll to position [147, 0]
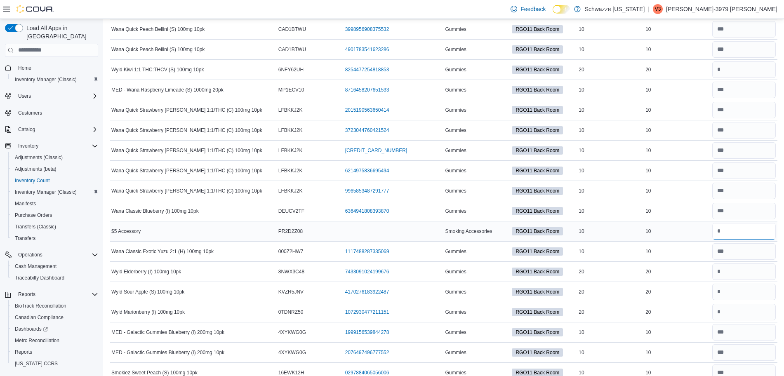
click at [742, 231] on input "number" at bounding box center [743, 231] width 63 height 16
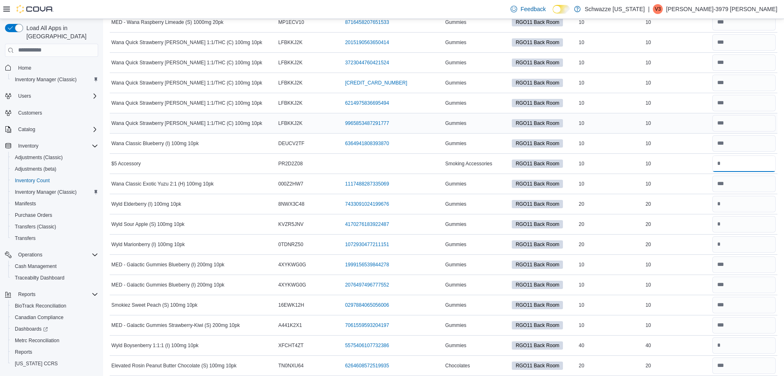
scroll to position [223, 0]
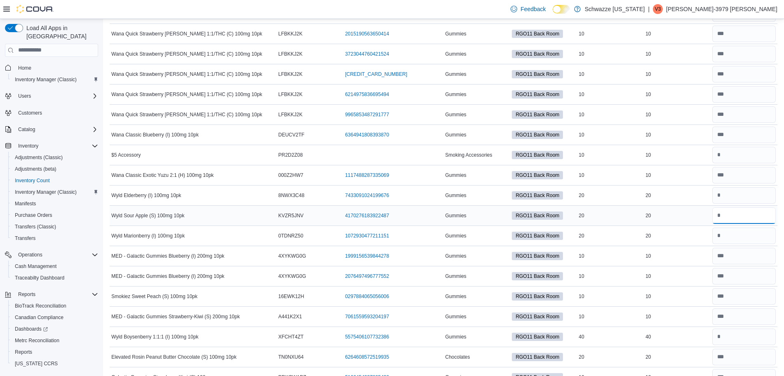
click at [747, 218] on input "number" at bounding box center [743, 215] width 63 height 16
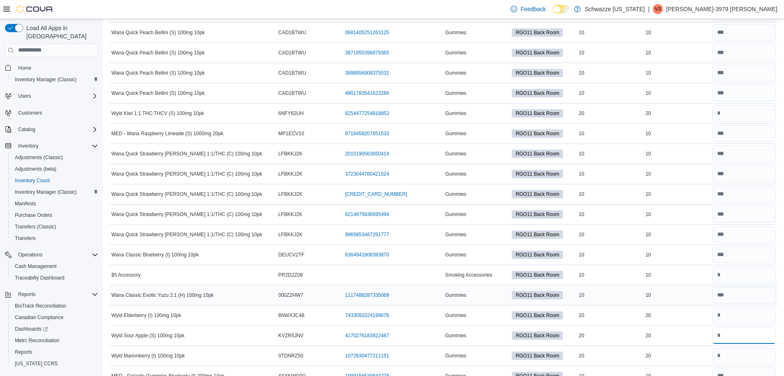
scroll to position [0, 0]
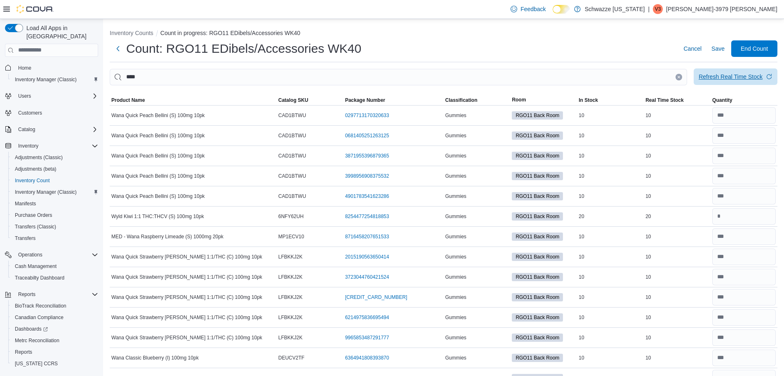
click at [740, 76] on div "Refresh Real Time Stock" at bounding box center [730, 77] width 64 height 8
click at [757, 219] on input "number" at bounding box center [743, 216] width 63 height 16
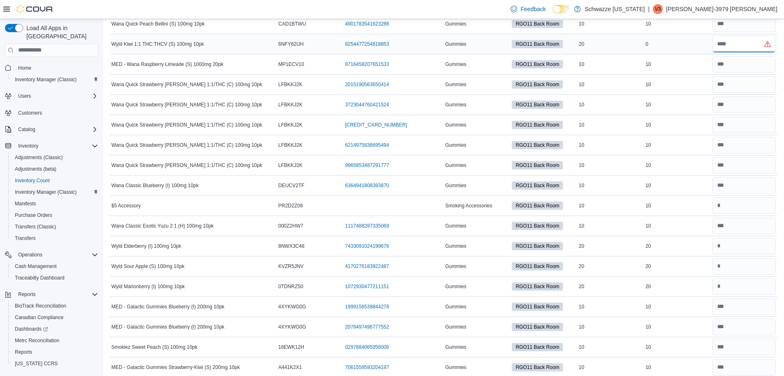
scroll to position [173, 0]
type input "*"
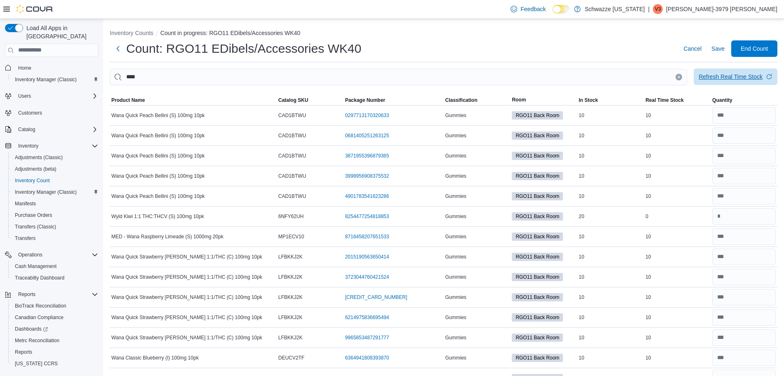
click at [727, 78] on div "Refresh Real Time Stock" at bounding box center [730, 77] width 64 height 8
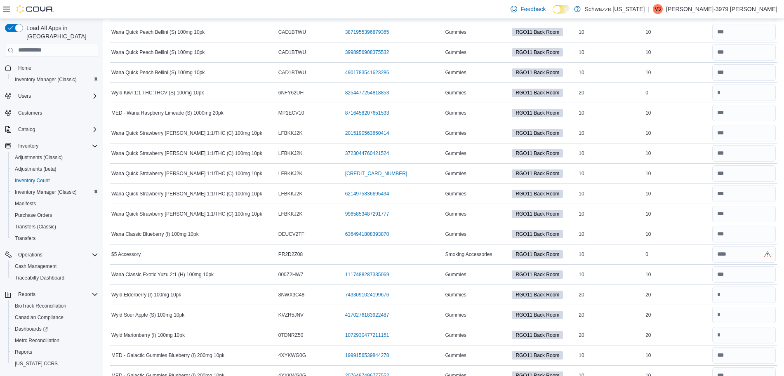
scroll to position [125, 0]
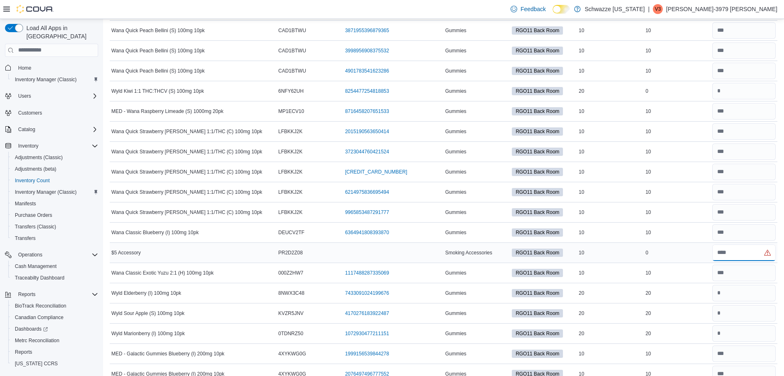
click at [750, 259] on input "number" at bounding box center [743, 252] width 63 height 16
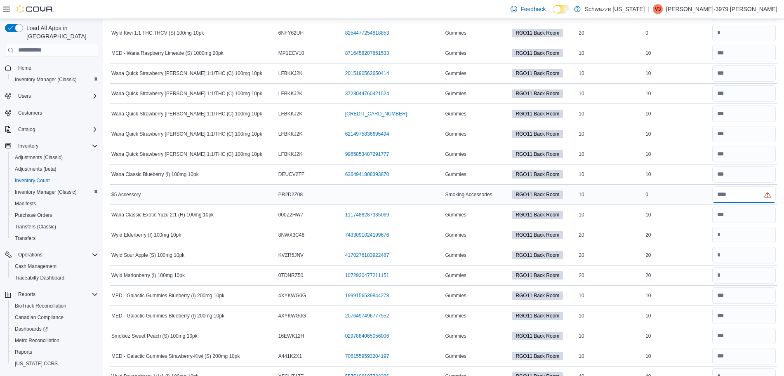
scroll to position [183, 0]
type input "*"
click at [759, 235] on input "number" at bounding box center [743, 235] width 63 height 16
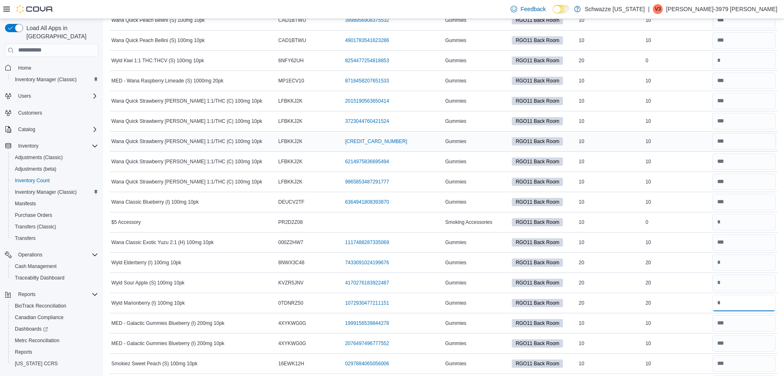
scroll to position [0, 0]
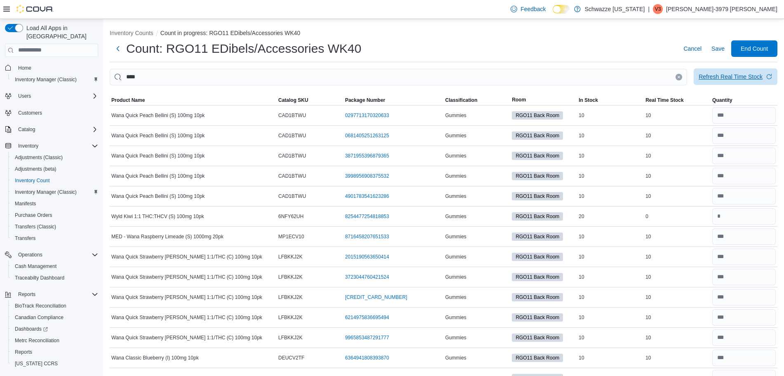
click at [724, 70] on span "Refresh Real Time Stock" at bounding box center [735, 76] width 74 height 16
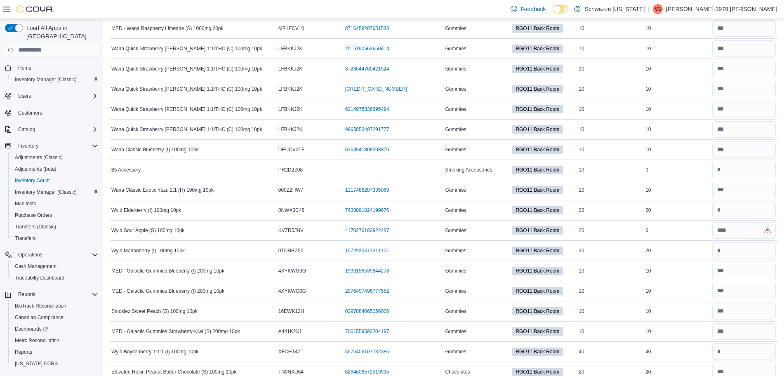
scroll to position [218, 0]
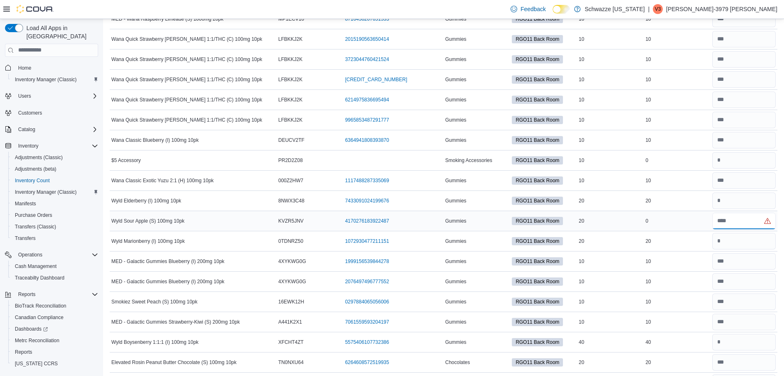
click at [744, 225] on input "number" at bounding box center [743, 221] width 63 height 16
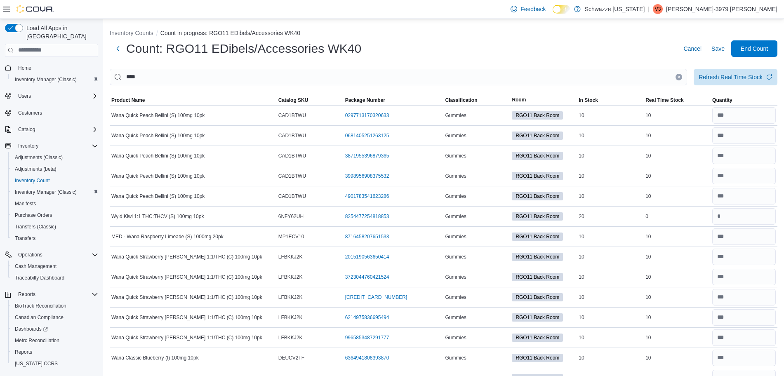
type input "*"
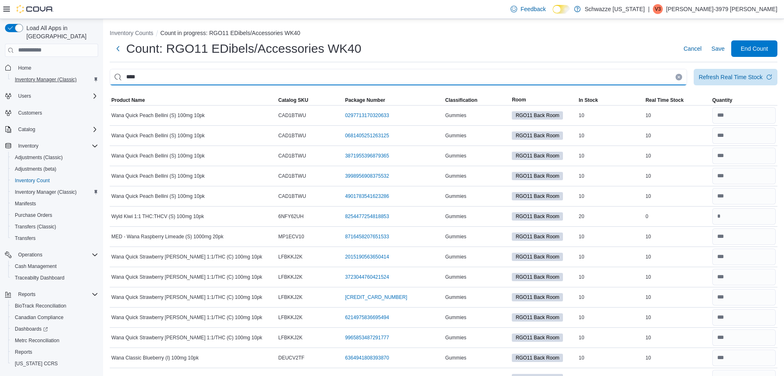
drag, startPoint x: 196, startPoint y: 79, endPoint x: 48, endPoint y: 75, distance: 148.0
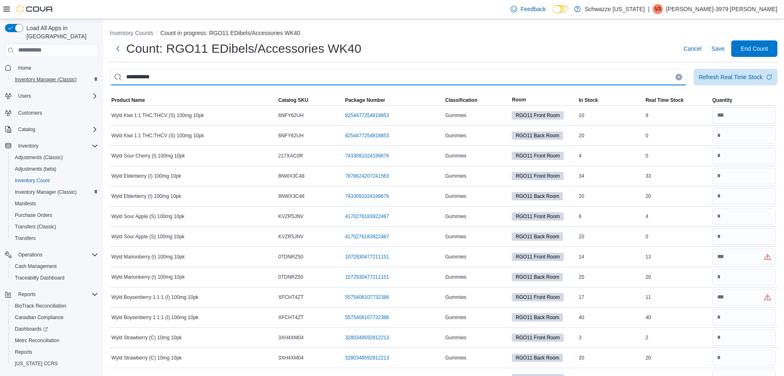
type input "**********"
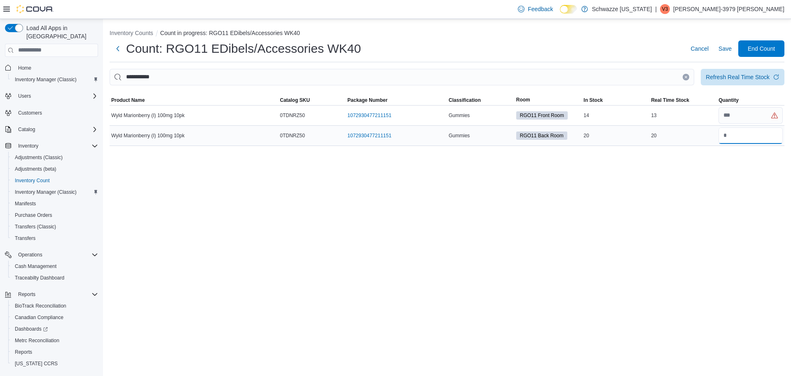
click at [742, 137] on input "number" at bounding box center [751, 135] width 64 height 16
click at [723, 76] on div "Refresh Real Time Stock" at bounding box center [738, 77] width 64 height 8
click at [742, 141] on input "number" at bounding box center [751, 135] width 64 height 16
type input "*"
click at [592, 43] on div "Count: RGO11 EDibels/Accessories WK40 Cancel Save End Count" at bounding box center [447, 48] width 675 height 16
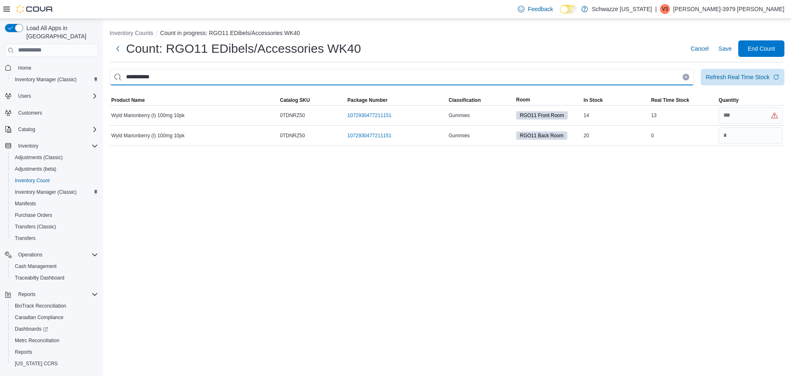
drag, startPoint x: 207, startPoint y: 84, endPoint x: 90, endPoint y: 99, distance: 117.9
click at [134, 89] on div "**********" at bounding box center [447, 107] width 675 height 77
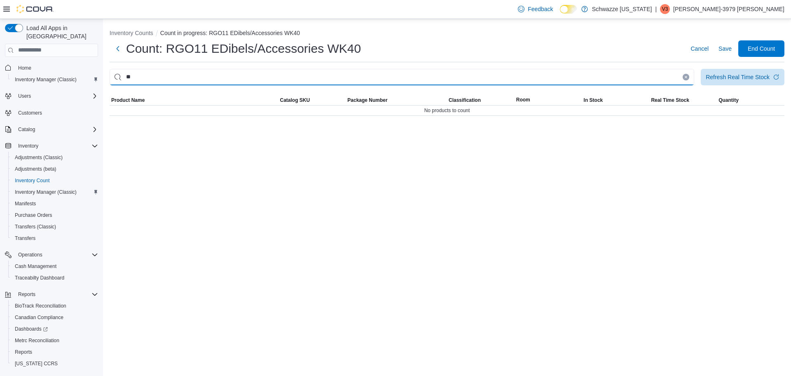
type input "*"
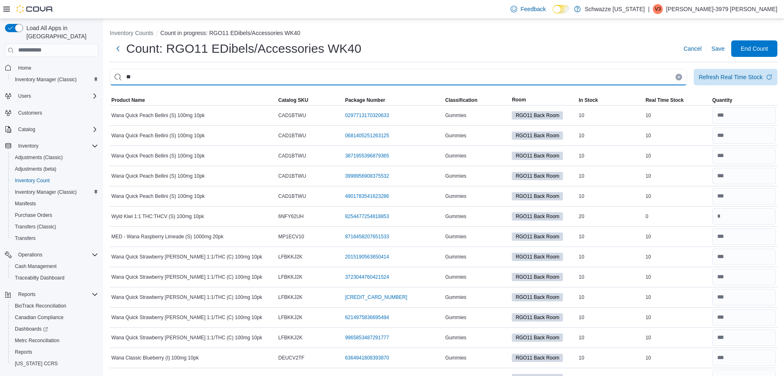
type input "*"
type input "****"
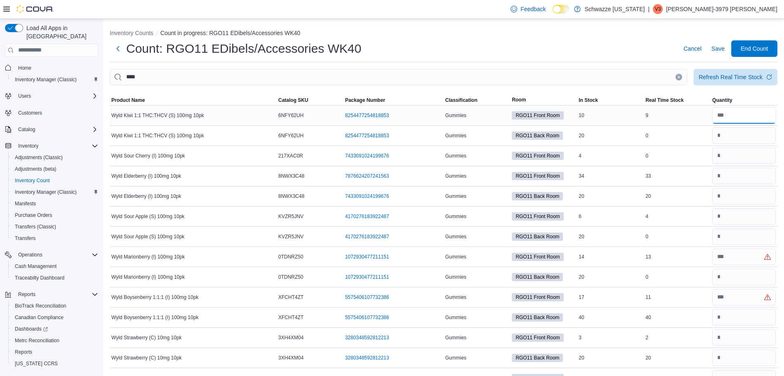
click at [748, 108] on input "number" at bounding box center [743, 115] width 63 height 16
type input "*"
click at [753, 157] on input "number" at bounding box center [743, 156] width 63 height 16
type input "**"
click at [751, 214] on input "number" at bounding box center [743, 216] width 63 height 16
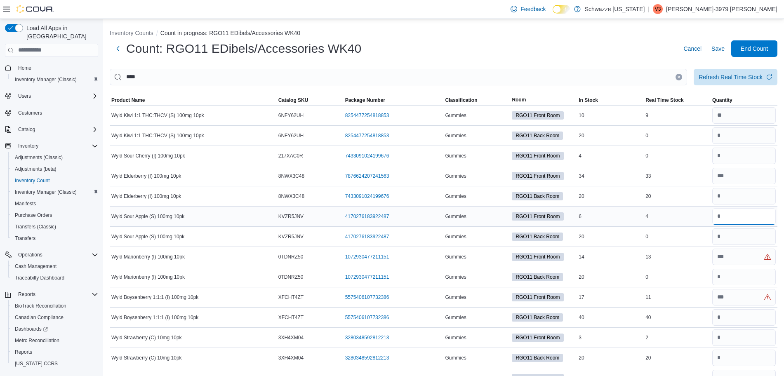
type input "*"
type input "**"
click at [735, 296] on input "number" at bounding box center [743, 297] width 63 height 16
type input "*"
click at [741, 317] on input "number" at bounding box center [743, 317] width 63 height 16
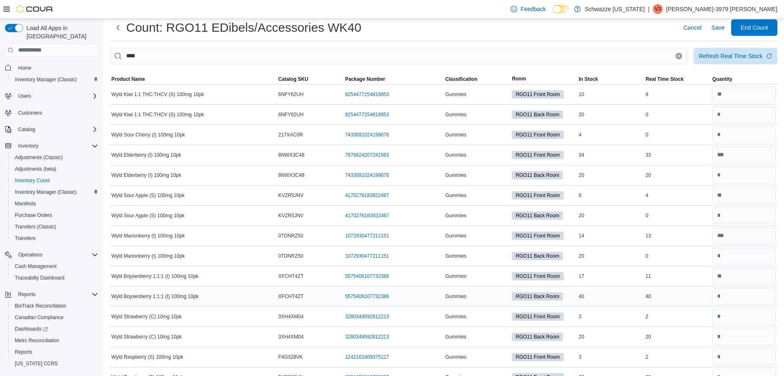
scroll to position [27, 0]
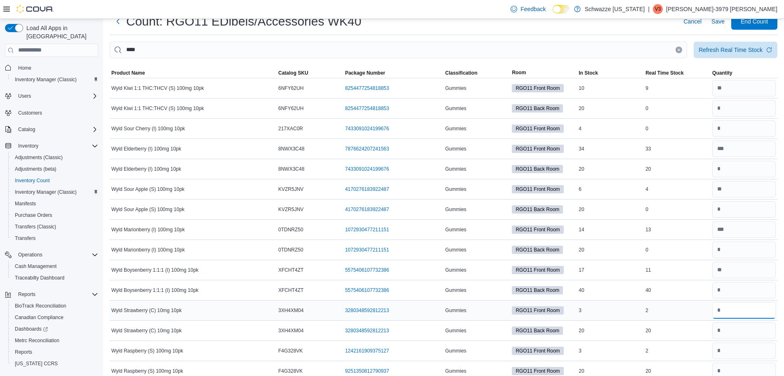
click at [741, 310] on input "number" at bounding box center [743, 310] width 63 height 16
type input "*"
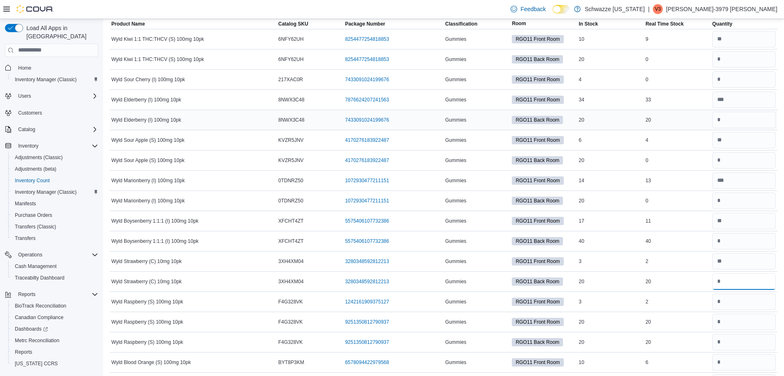
scroll to position [0, 0]
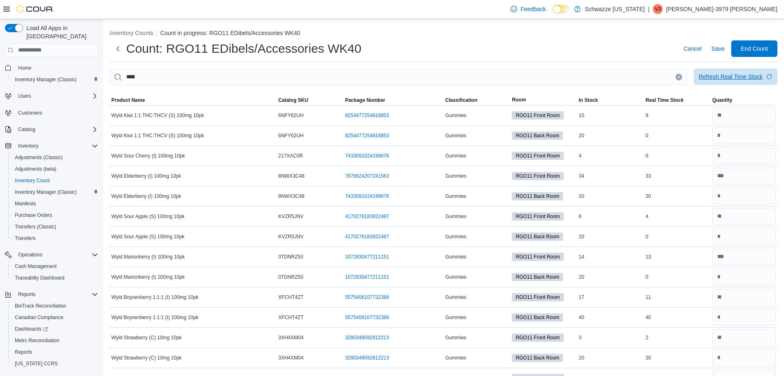
click at [727, 77] on div "Refresh Real Time Stock" at bounding box center [730, 77] width 64 height 8
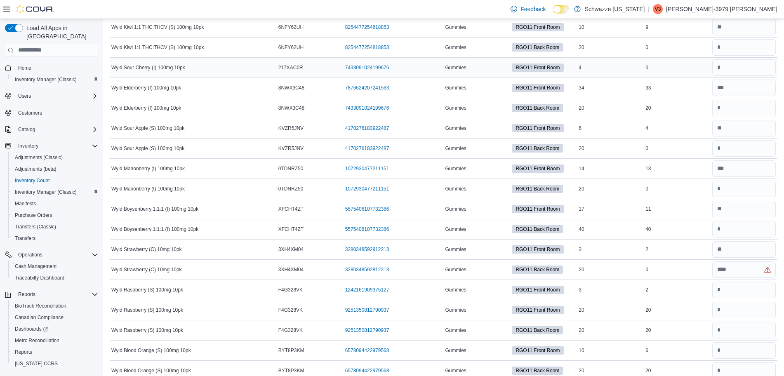
scroll to position [100, 0]
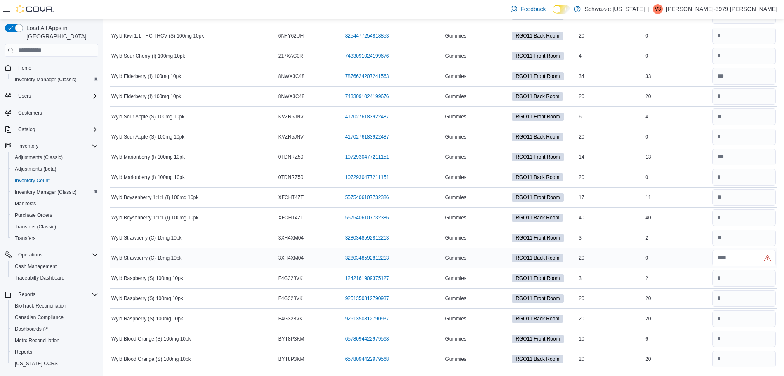
click at [755, 263] on input "number" at bounding box center [743, 258] width 63 height 16
type input "*"
click at [730, 239] on input "number" at bounding box center [743, 238] width 63 height 16
click at [729, 274] on input "number" at bounding box center [743, 278] width 63 height 16
click at [735, 300] on input "number" at bounding box center [743, 298] width 63 height 16
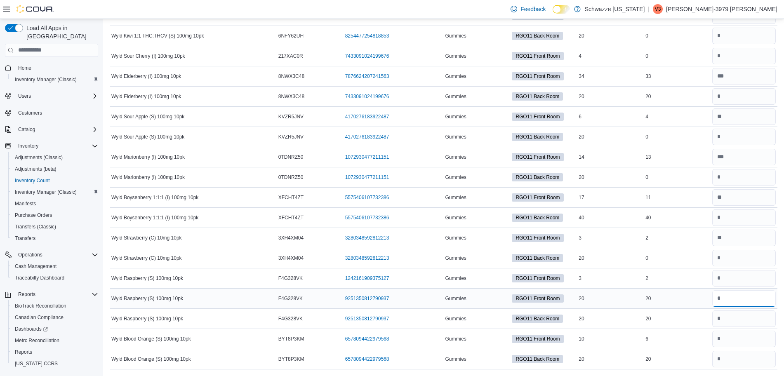
type input "**"
click at [735, 300] on input "number" at bounding box center [743, 298] width 63 height 16
click at [734, 313] on input "number" at bounding box center [743, 318] width 63 height 16
click at [739, 293] on input "number" at bounding box center [743, 298] width 63 height 16
type input "*"
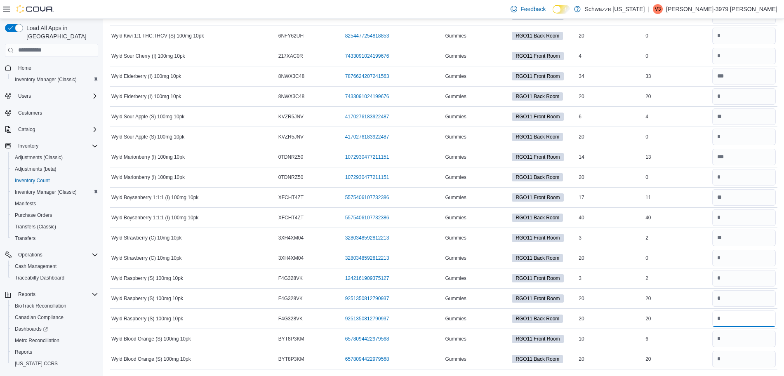
type input "**"
click at [759, 358] on input "number" at bounding box center [743, 359] width 63 height 16
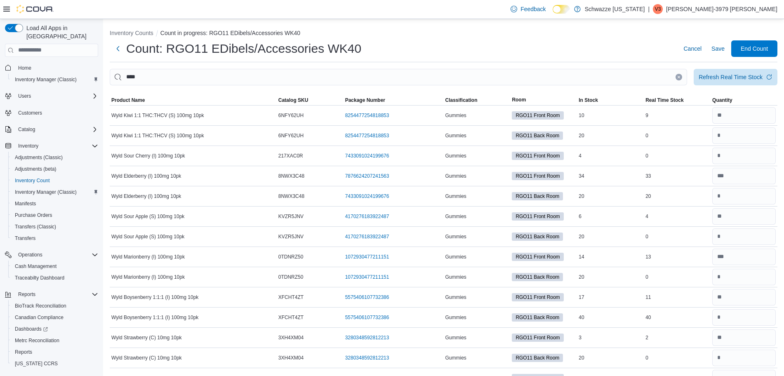
scroll to position [0, 0]
click at [729, 79] on div "Refresh Real Time Stock" at bounding box center [730, 76] width 64 height 8
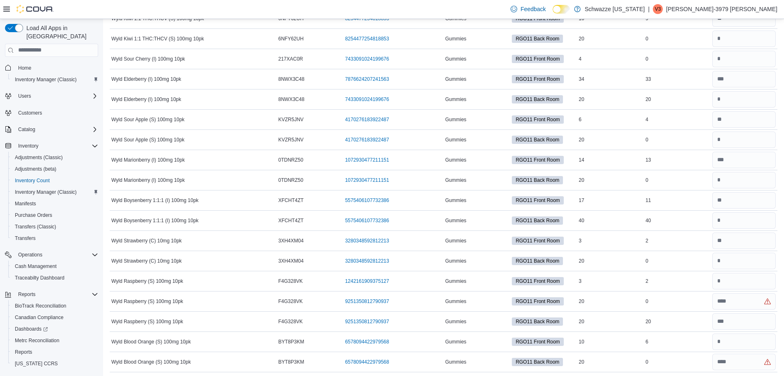
scroll to position [100, 0]
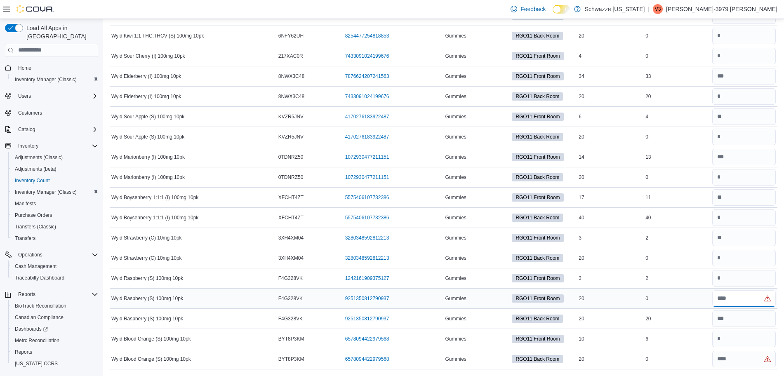
click at [756, 302] on input "number" at bounding box center [743, 298] width 63 height 16
type input "*"
click at [735, 364] on input "number" at bounding box center [743, 359] width 63 height 16
type input "*"
click at [741, 330] on div at bounding box center [743, 339] width 67 height 20
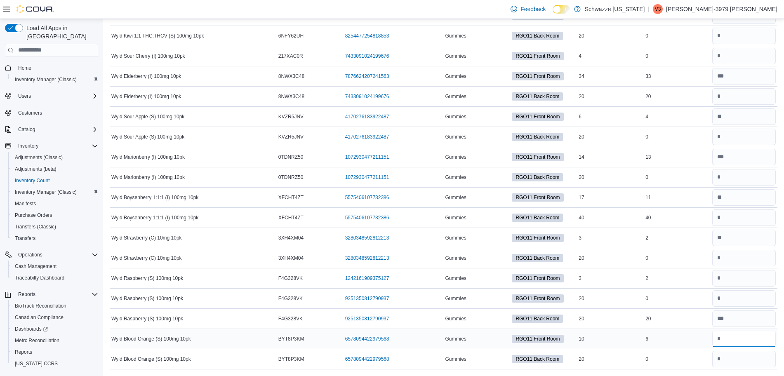
click at [737, 335] on input "number" at bounding box center [743, 339] width 63 height 16
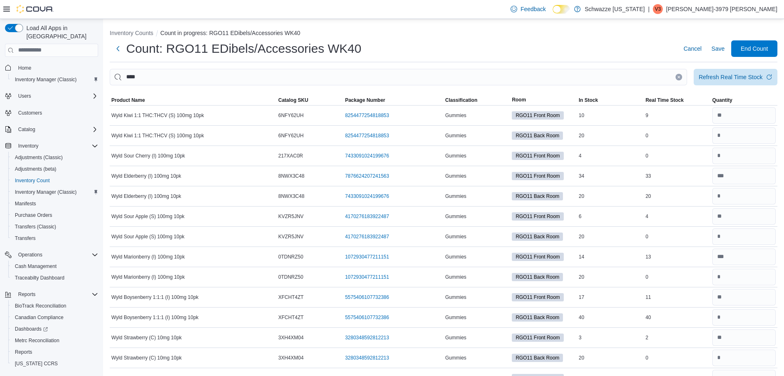
type input "*"
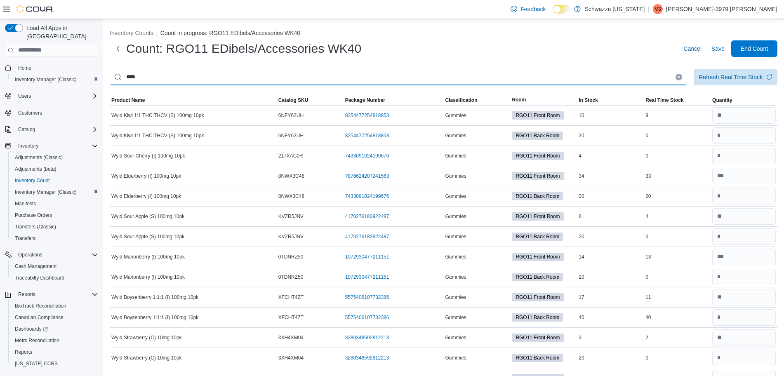
drag, startPoint x: 207, startPoint y: 79, endPoint x: 134, endPoint y: 84, distance: 73.2
click at [134, 84] on input "****" at bounding box center [398, 77] width 577 height 16
type input "*"
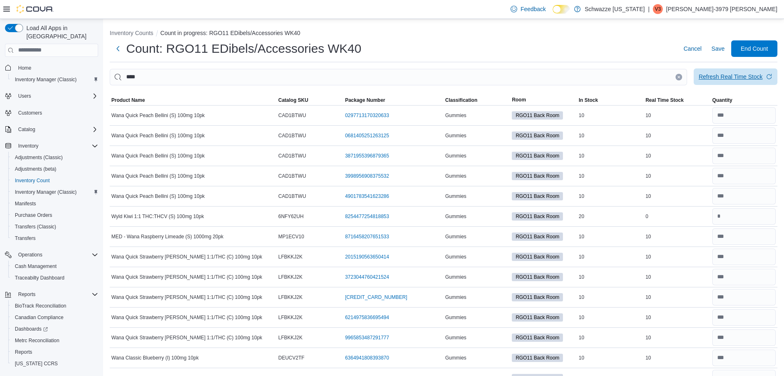
click at [731, 72] on span "Refresh Real Time Stock" at bounding box center [735, 76] width 74 height 16
click at [744, 82] on span "Refresh Real Time Stock" at bounding box center [735, 76] width 74 height 16
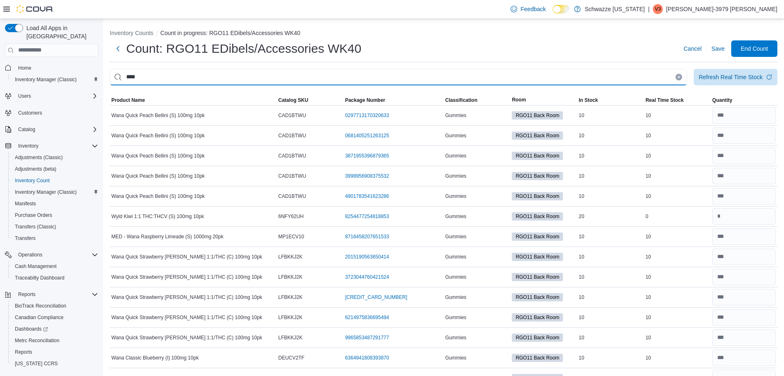
click at [123, 77] on input "****" at bounding box center [398, 77] width 577 height 16
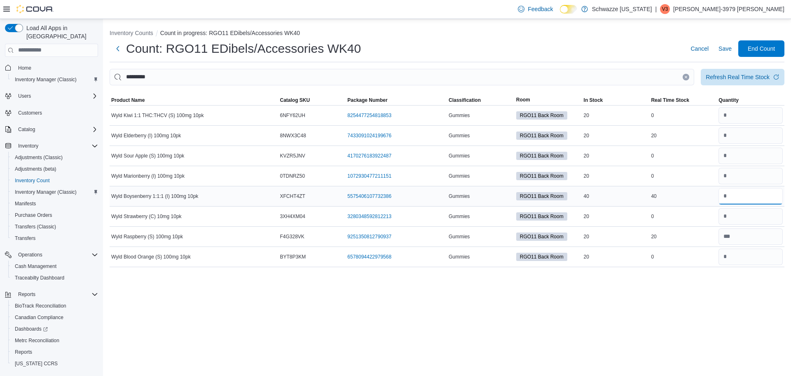
click at [747, 198] on input "number" at bounding box center [751, 196] width 64 height 16
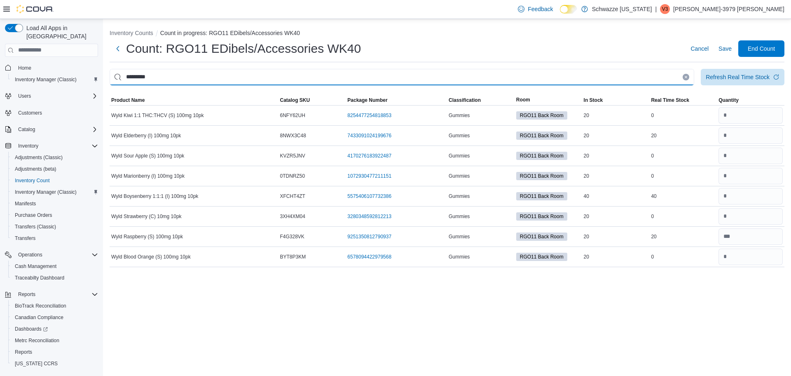
click at [145, 76] on input "*********" at bounding box center [402, 77] width 585 height 16
type input "**********"
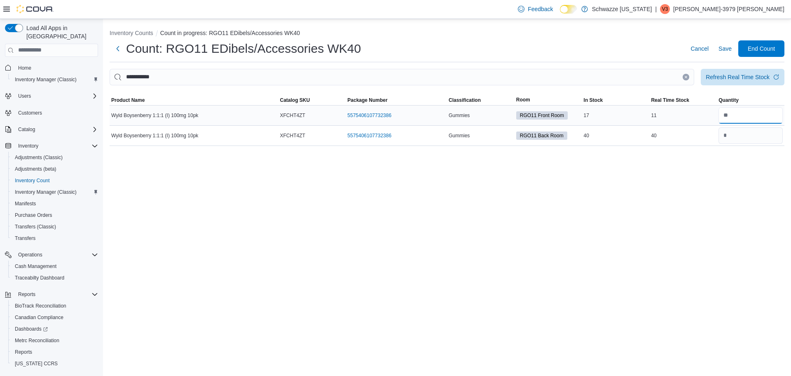
click at [744, 120] on input "number" at bounding box center [751, 115] width 64 height 16
type input "**"
click at [746, 85] on div "Refresh Real Time Stock" at bounding box center [743, 77] width 84 height 16
click at [746, 85] on span "Refresh Real Time Stock" at bounding box center [743, 76] width 74 height 16
click at [732, 135] on input "number" at bounding box center [751, 135] width 64 height 16
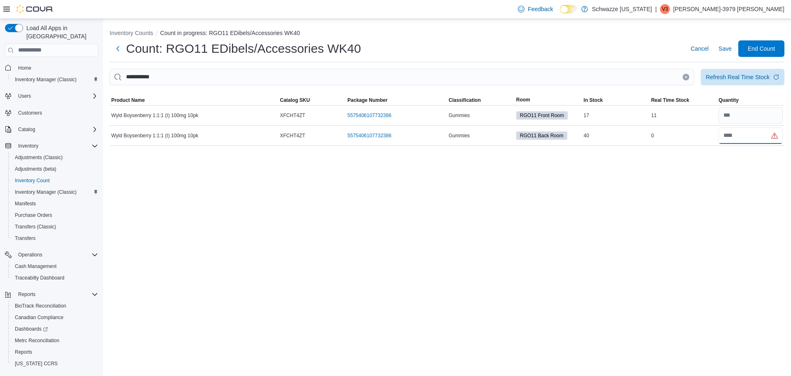
type input "*"
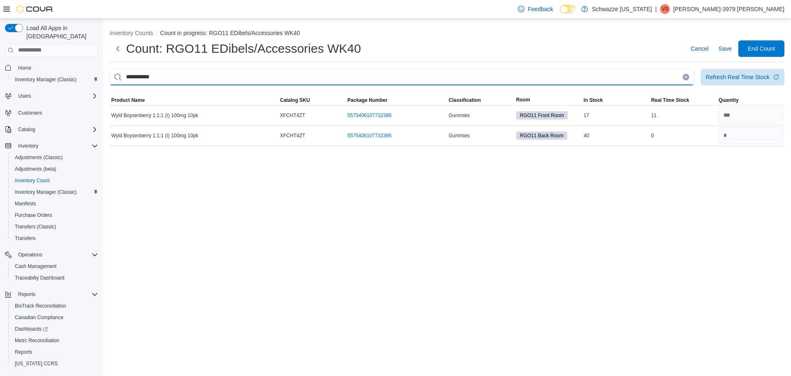
drag, startPoint x: 186, startPoint y: 74, endPoint x: 7, endPoint y: 77, distance: 178.9
click at [9, 77] on div "**********" at bounding box center [395, 197] width 791 height 357
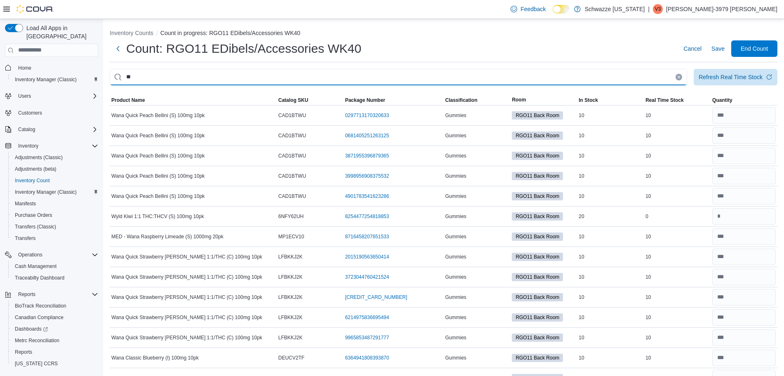
type input "*"
type input "****"
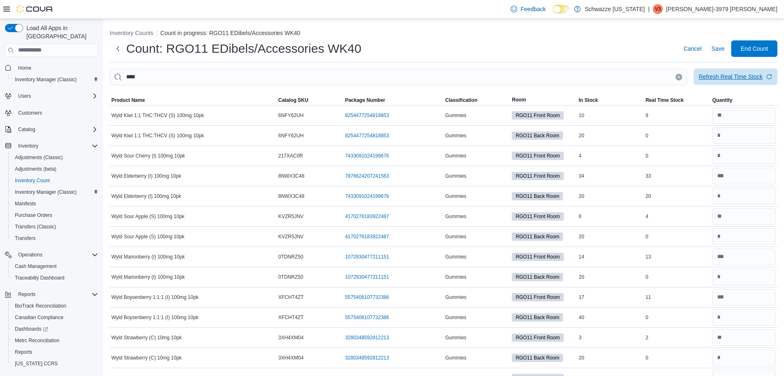
click at [737, 83] on span "Refresh Real Time Stock" at bounding box center [735, 76] width 74 height 16
click at [746, 194] on input "number" at bounding box center [743, 196] width 63 height 16
type input "*"
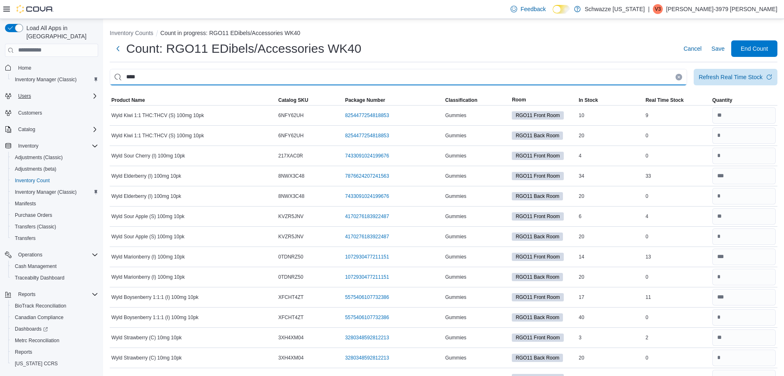
drag, startPoint x: 150, startPoint y: 83, endPoint x: 54, endPoint y: 86, distance: 96.1
click at [68, 84] on div "Load All Apps in New Hub Home Inventory Manager (Classic) Users Customers Catal…" at bounding box center [392, 247] width 784 height 457
type input "*"
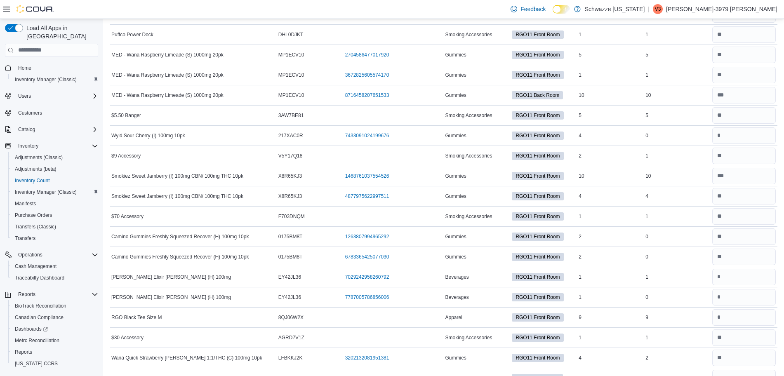
scroll to position [528, 0]
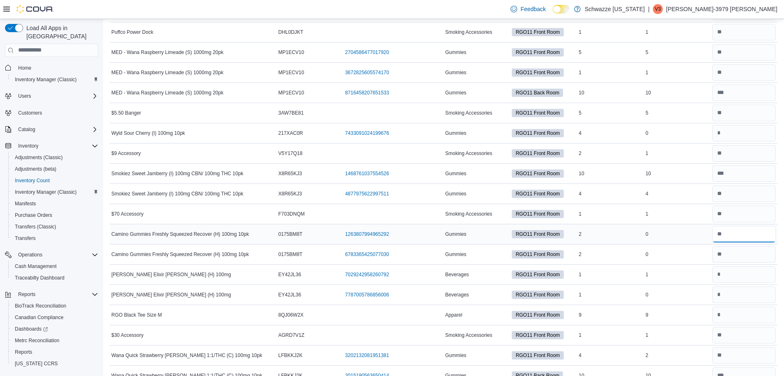
click at [750, 233] on input "number" at bounding box center [743, 234] width 63 height 16
type input "*"
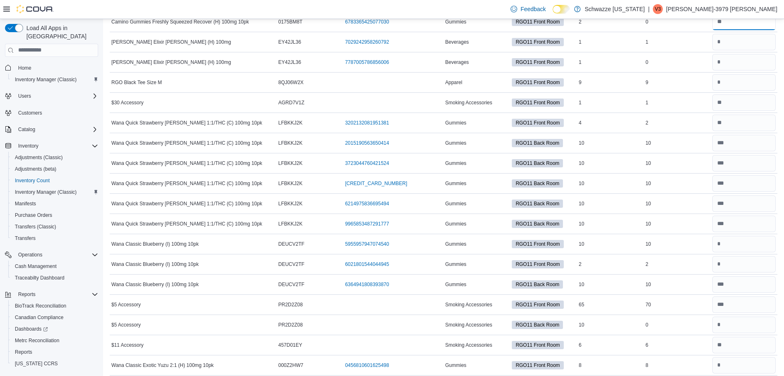
scroll to position [767, 0]
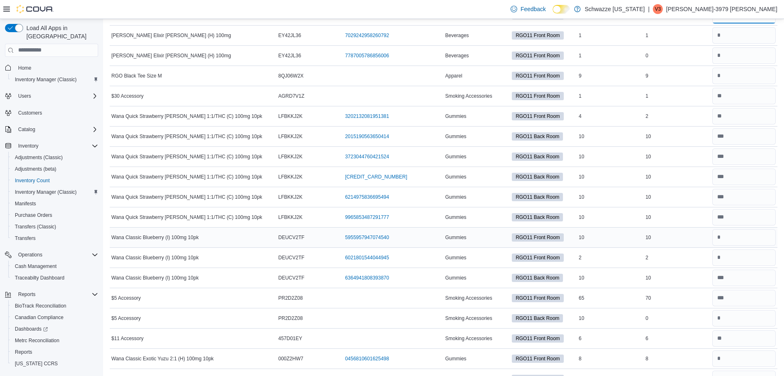
type input "*"
click at [747, 239] on input "number" at bounding box center [743, 237] width 63 height 16
type input "**"
click at [739, 257] on input "number" at bounding box center [743, 257] width 63 height 16
type input "*"
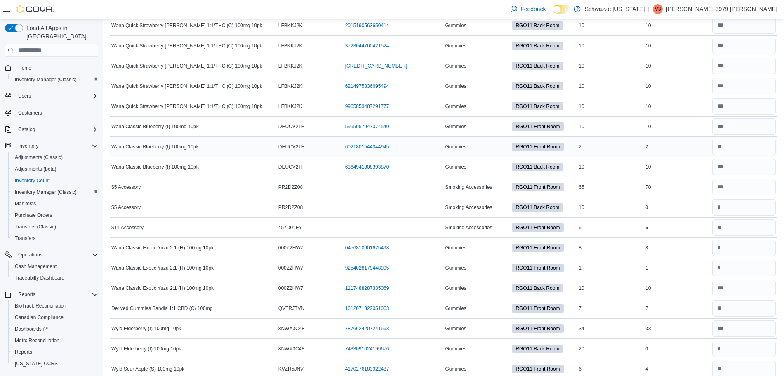
scroll to position [878, 0]
click at [742, 250] on input "number" at bounding box center [743, 247] width 63 height 16
click at [741, 272] on input "number" at bounding box center [743, 267] width 63 height 16
type input "*"
click at [746, 246] on input "number" at bounding box center [743, 247] width 63 height 16
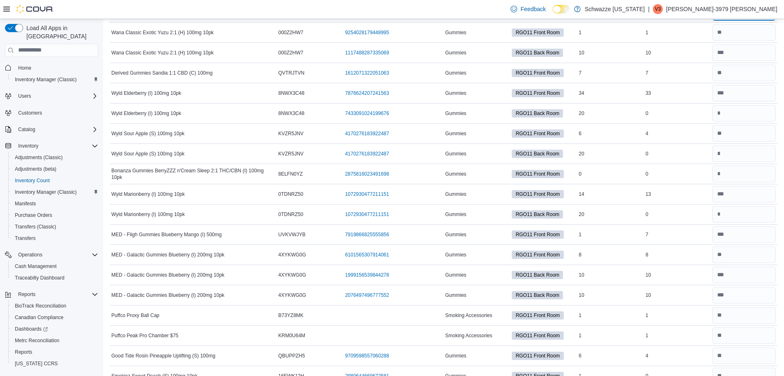
scroll to position [1116, 0]
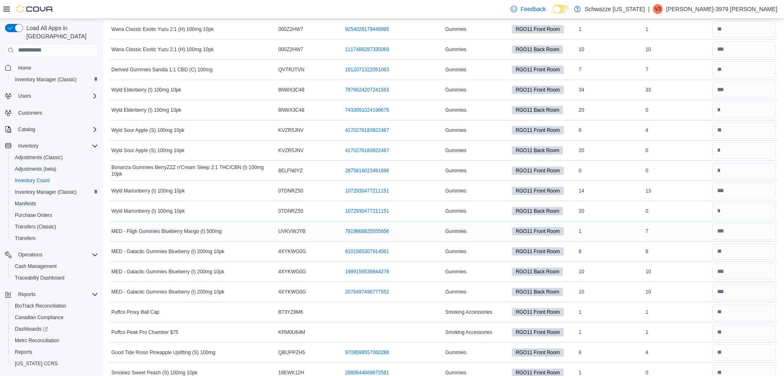
type input "*"
click at [748, 233] on input "number" at bounding box center [743, 231] width 63 height 16
type input "*"
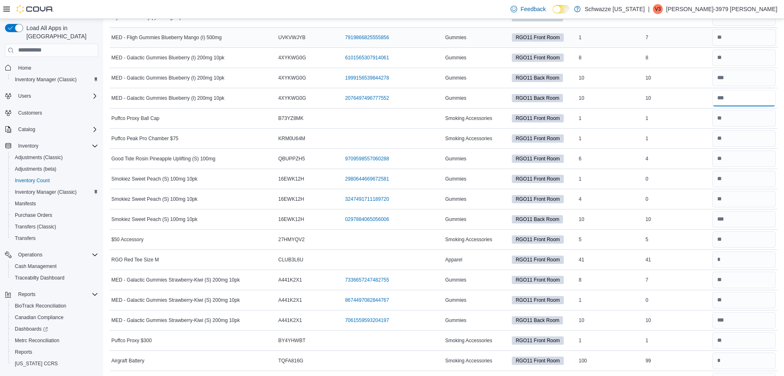
scroll to position [1310, 0]
click at [731, 259] on input "number" at bounding box center [743, 259] width 63 height 16
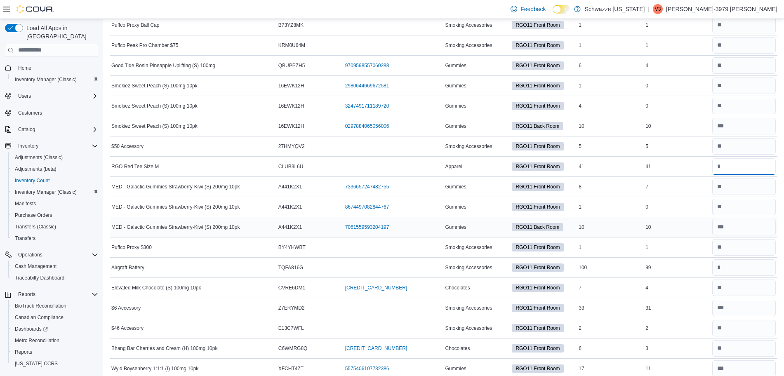
scroll to position [1403, 0]
type input "**"
click at [744, 268] on input "number" at bounding box center [743, 267] width 63 height 16
click at [743, 289] on input "number" at bounding box center [743, 287] width 63 height 16
type input "*"
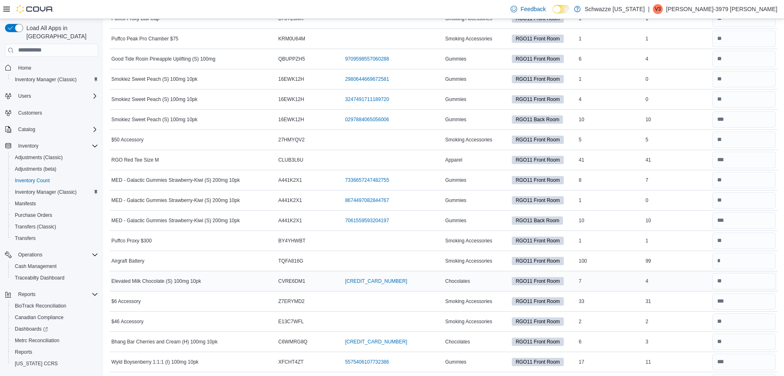
scroll to position [1410, 0]
click at [747, 261] on input "number" at bounding box center [743, 260] width 63 height 16
type input "***"
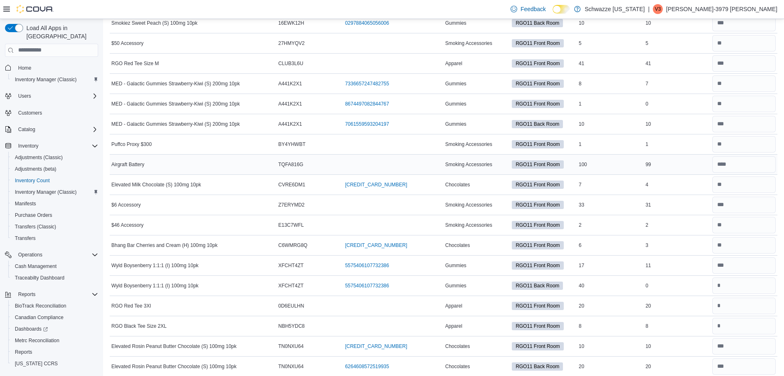
scroll to position [1509, 0]
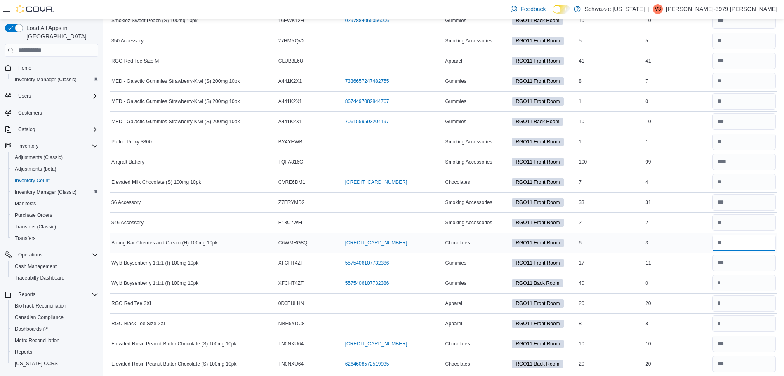
click at [722, 241] on input "number" at bounding box center [743, 243] width 63 height 16
type input "*"
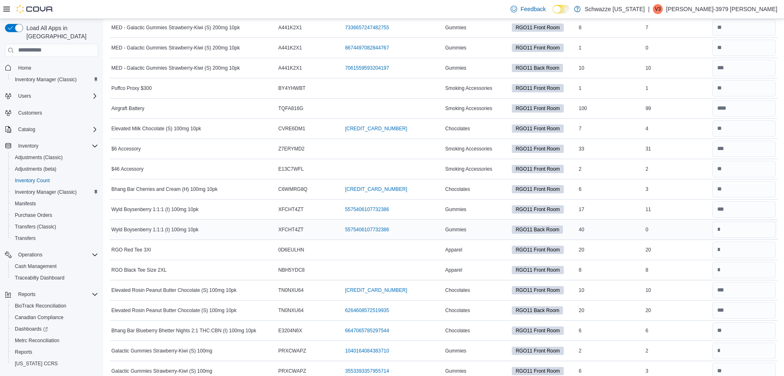
scroll to position [1563, 0]
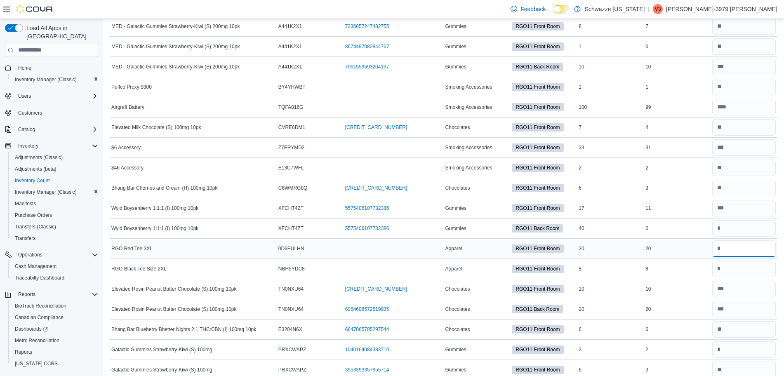
click at [754, 249] on input "number" at bounding box center [743, 248] width 63 height 16
type input "**"
type input "*"
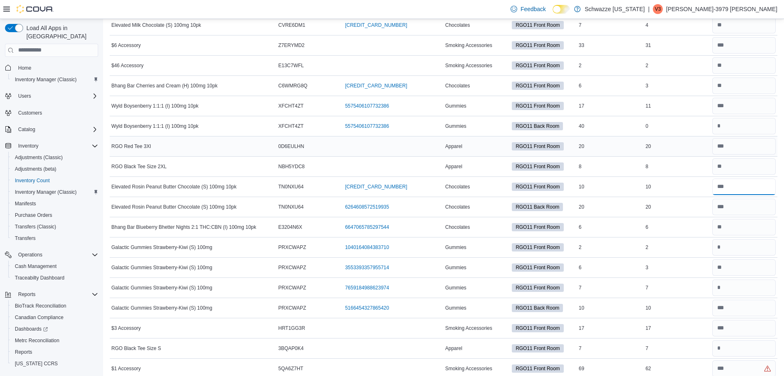
scroll to position [1667, 0]
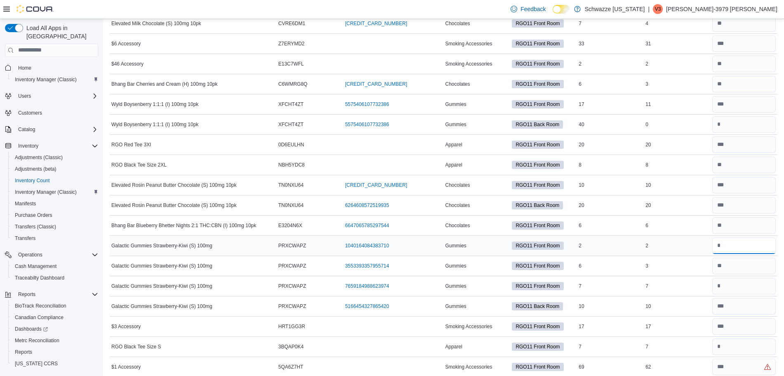
click at [770, 240] on input "number" at bounding box center [743, 245] width 63 height 16
click at [763, 267] on input "number" at bounding box center [743, 266] width 63 height 16
type input "*"
click at [728, 246] on input "number" at bounding box center [743, 245] width 63 height 16
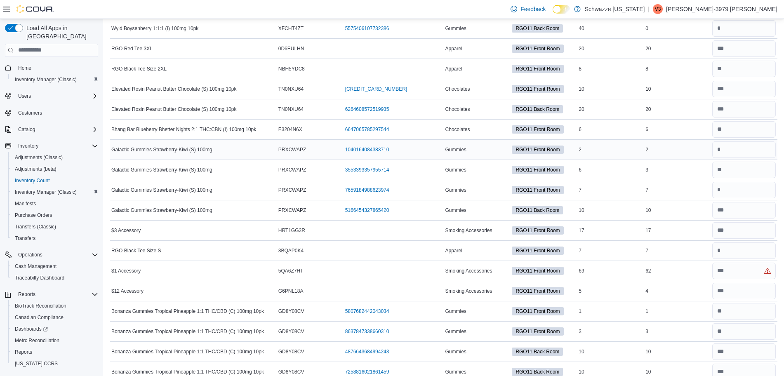
scroll to position [1764, 0]
click at [736, 269] on input "number" at bounding box center [743, 270] width 63 height 16
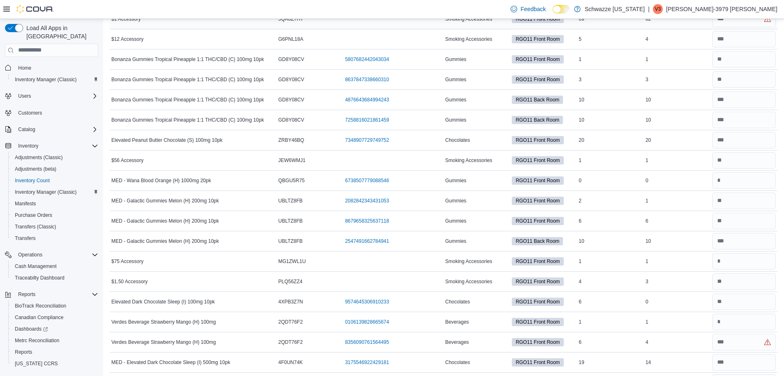
scroll to position [2021, 0]
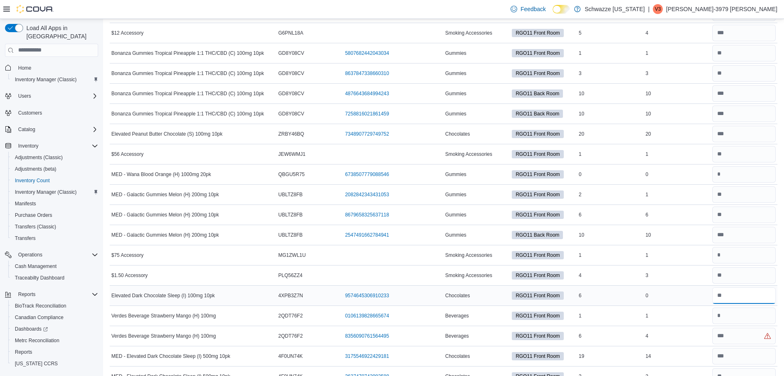
click at [740, 295] on input "number" at bounding box center [743, 295] width 63 height 16
type input "*"
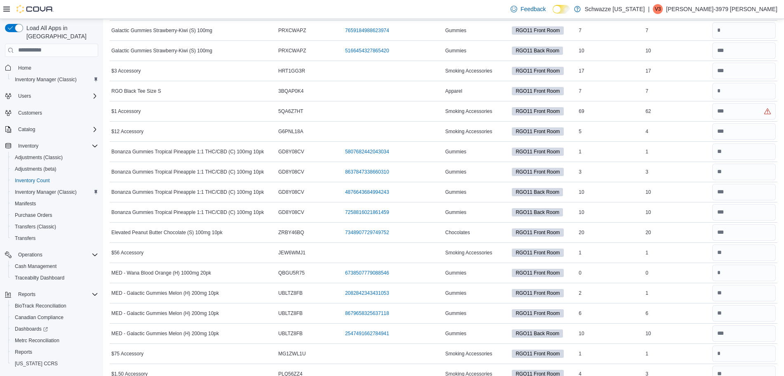
scroll to position [1910, 0]
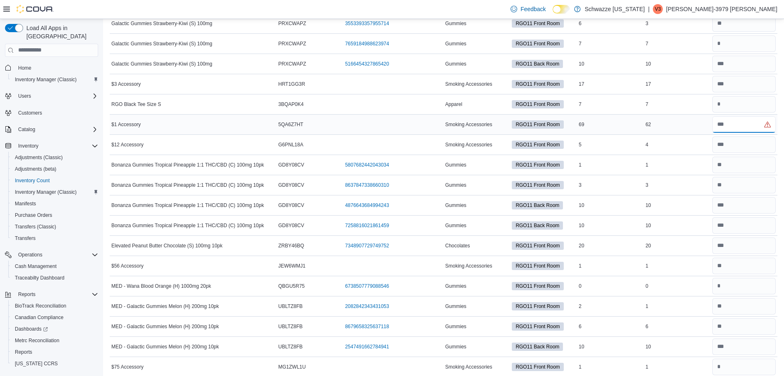
click at [753, 130] on input "number" at bounding box center [743, 124] width 63 height 16
type input "*"
type input "**"
type input "*"
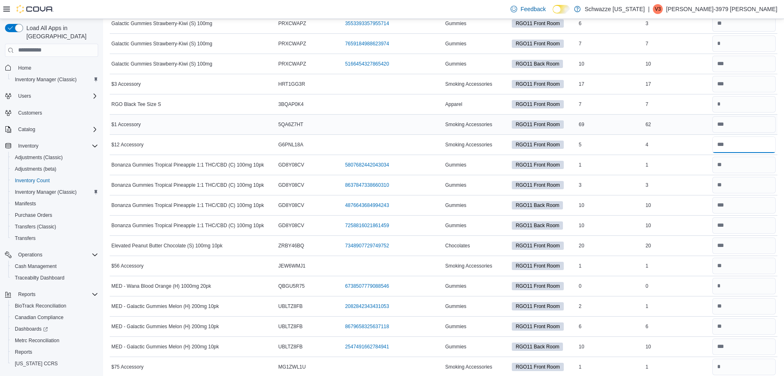
type input "**"
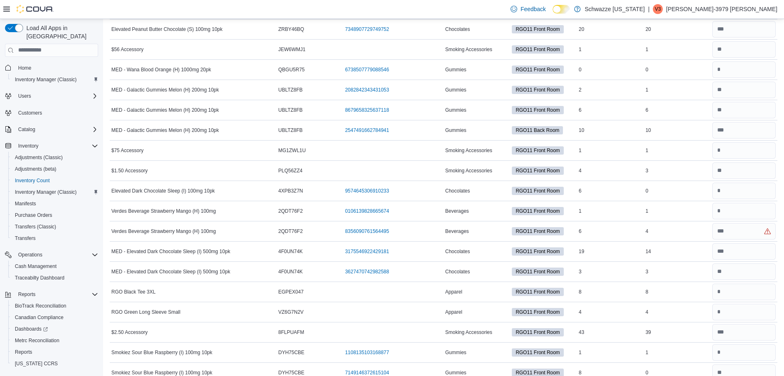
scroll to position [2129, 0]
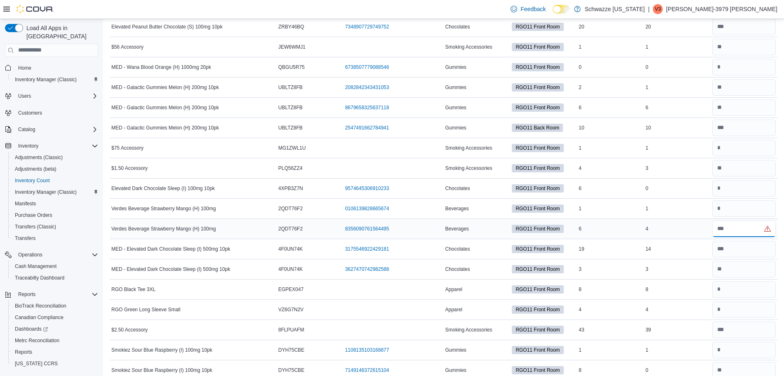
click at [749, 231] on input "number" at bounding box center [743, 229] width 63 height 16
type input "*"
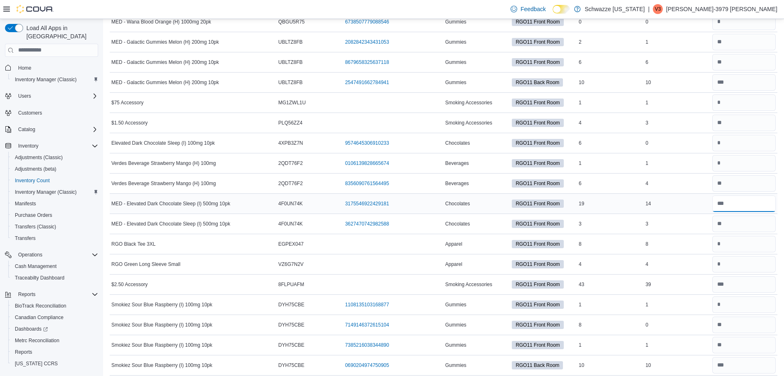
scroll to position [2176, 0]
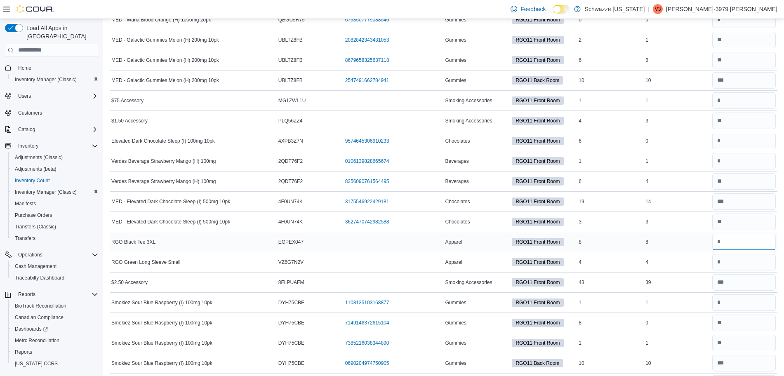
click at [734, 245] on input "number" at bounding box center [743, 242] width 63 height 16
type input "*"
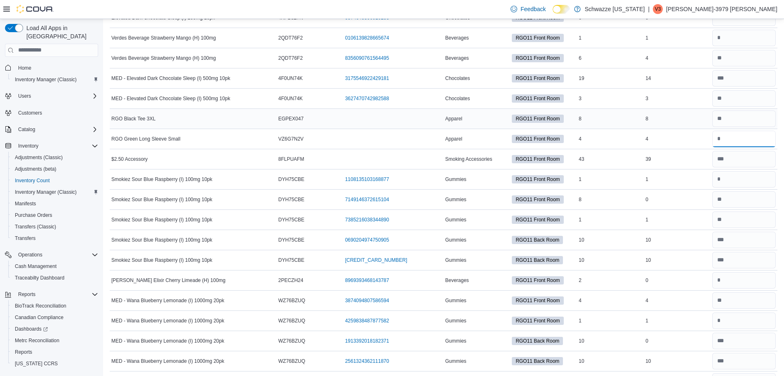
scroll to position [2300, 0]
type input "*"
click at [738, 201] on input "number" at bounding box center [743, 198] width 63 height 16
type input "*"
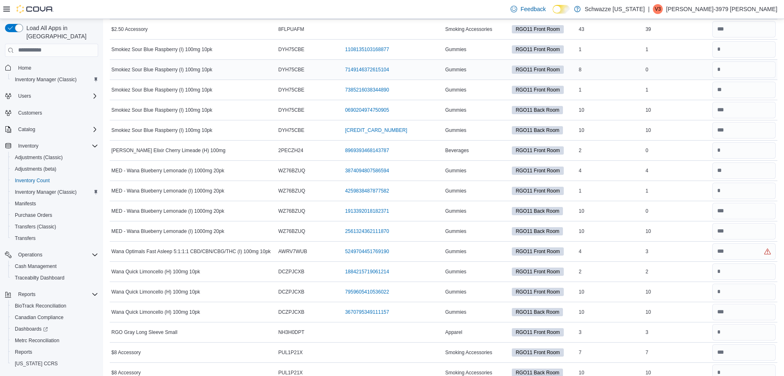
scroll to position [2452, 0]
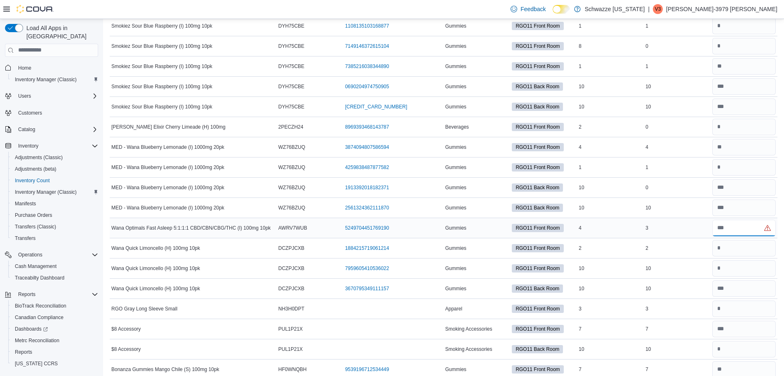
click at [734, 225] on input "number" at bounding box center [743, 228] width 63 height 16
type input "*"
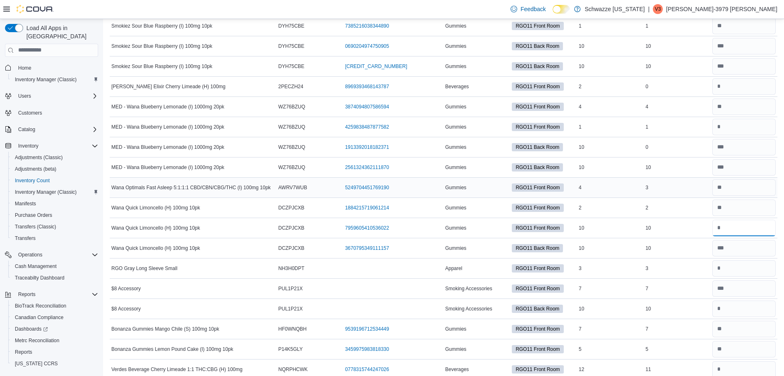
type input "**"
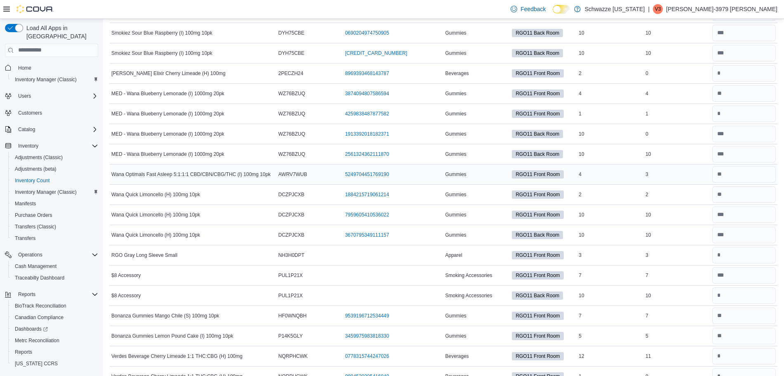
scroll to position [2512, 0]
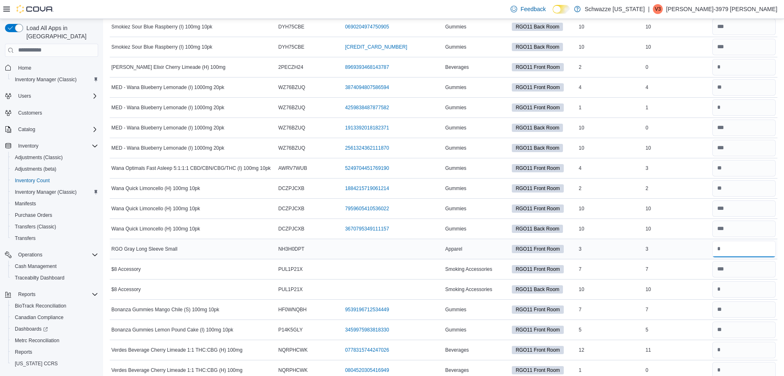
click at [730, 244] on input "number" at bounding box center [743, 249] width 63 height 16
type input "*"
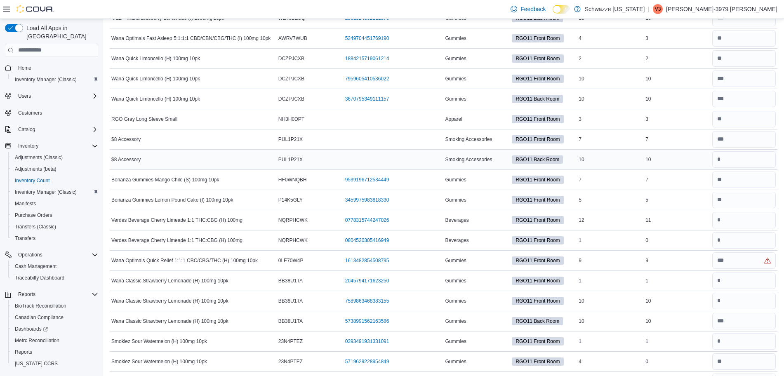
scroll to position [2643, 0]
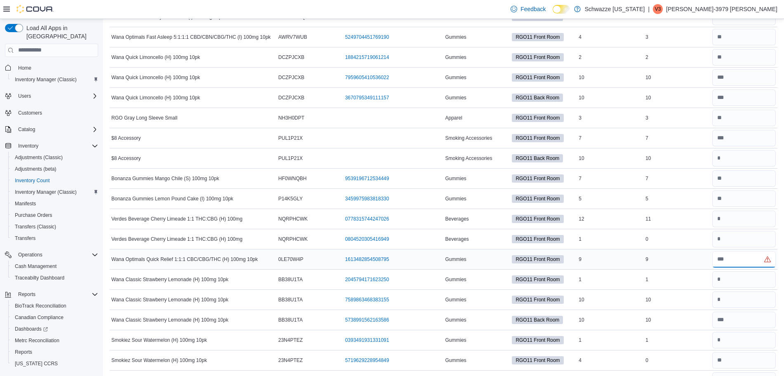
click at [739, 258] on input "number" at bounding box center [743, 259] width 63 height 16
type input "*"
click at [748, 293] on input "number" at bounding box center [743, 299] width 63 height 16
type input "**"
click at [738, 279] on input "number" at bounding box center [743, 279] width 63 height 16
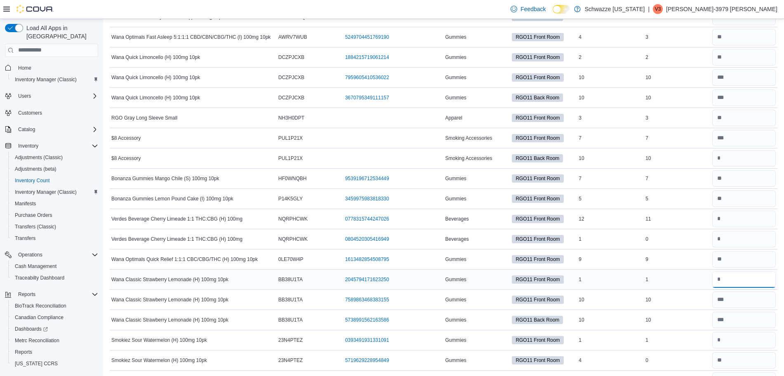
type input "*"
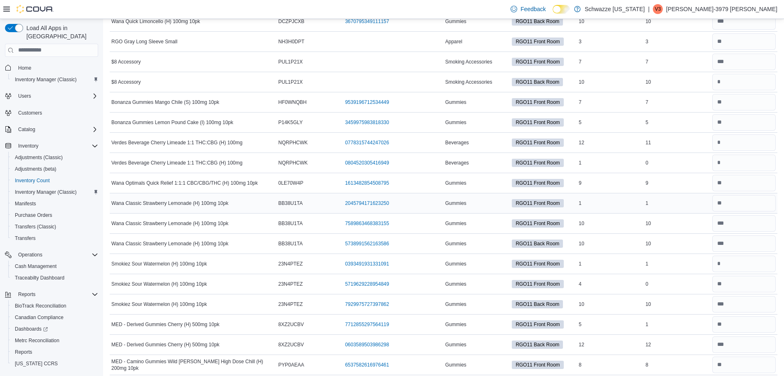
scroll to position [2723, 0]
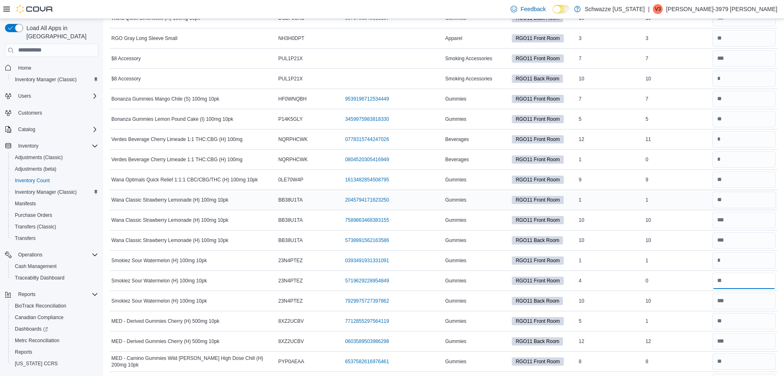
type input "*"
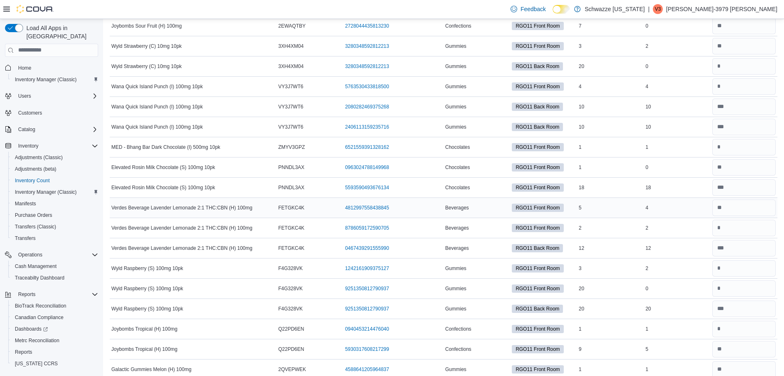
scroll to position [3584, 0]
click at [757, 229] on input "number" at bounding box center [743, 227] width 63 height 16
click at [745, 214] on input "number" at bounding box center [743, 207] width 63 height 16
type input "*"
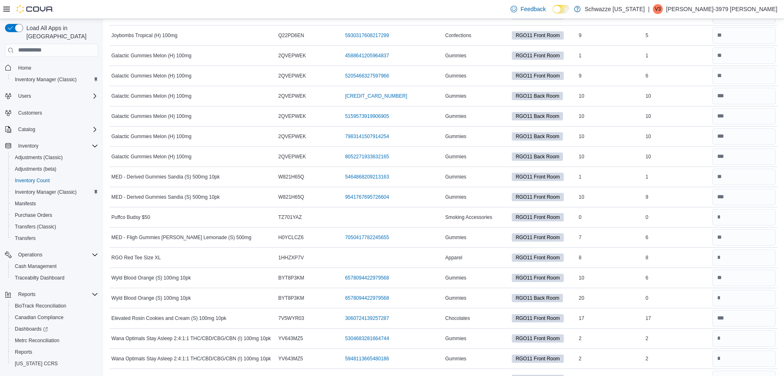
scroll to position [3899, 0]
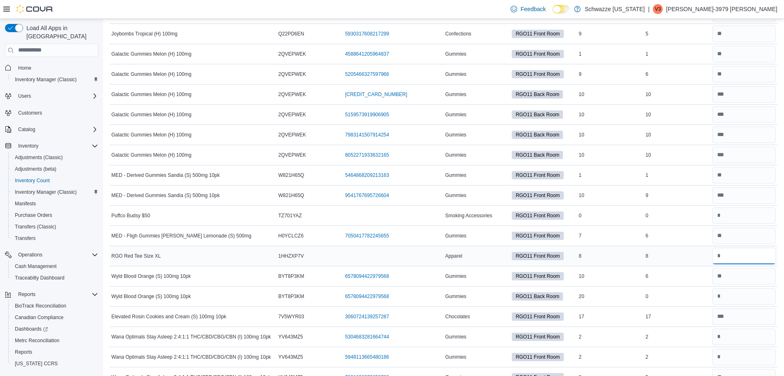
click at [746, 253] on input "number" at bounding box center [743, 256] width 63 height 16
type input "*"
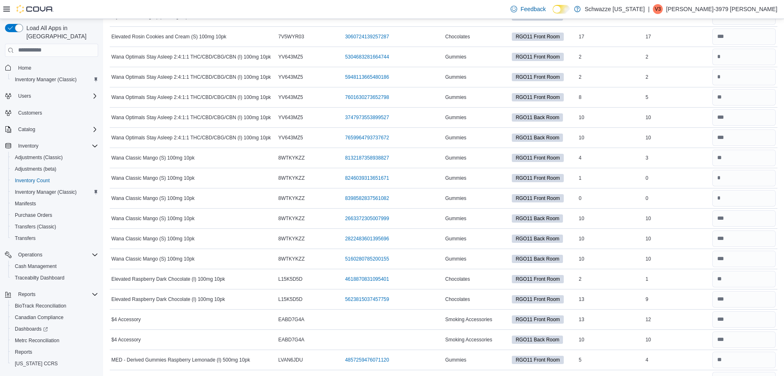
scroll to position [4220, 0]
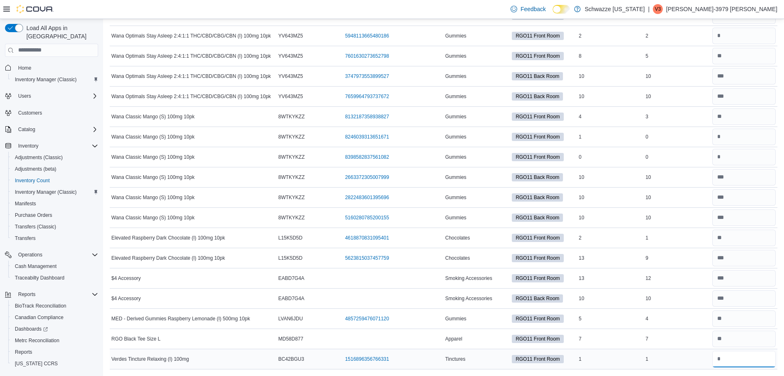
click at [745, 361] on input "number" at bounding box center [743, 359] width 63 height 16
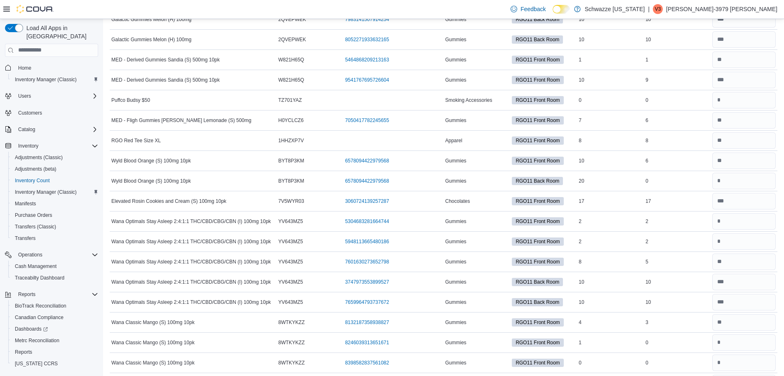
scroll to position [4013, 0]
type input "*"
click at [735, 240] on input "number" at bounding box center [743, 242] width 63 height 16
type input "*"
click at [730, 268] on input "number" at bounding box center [743, 262] width 63 height 16
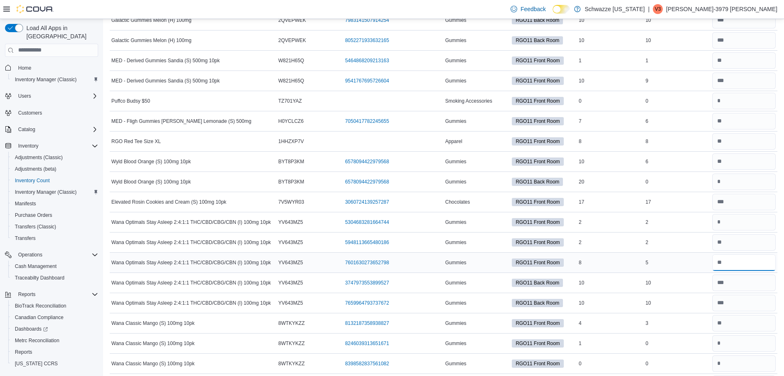
type input "*"
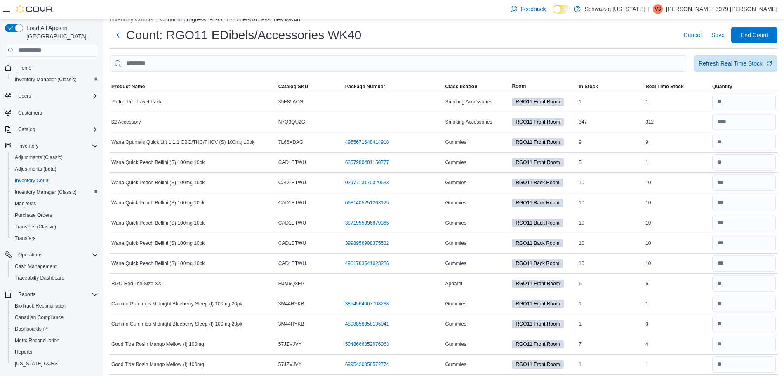
scroll to position [0, 0]
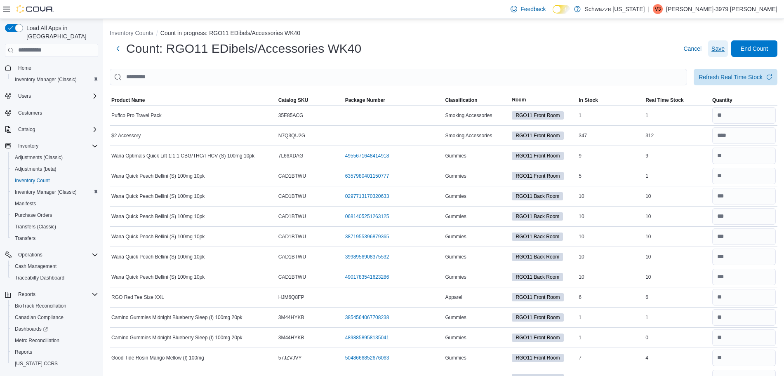
click at [720, 54] on span "Save" at bounding box center [717, 48] width 13 height 16
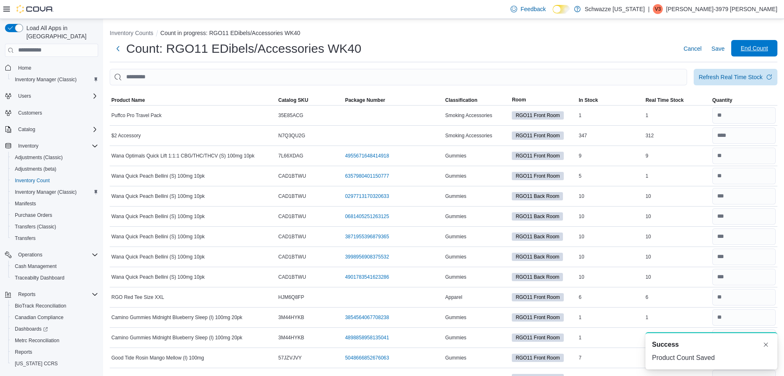
click at [763, 54] on span "End Count" at bounding box center [754, 48] width 36 height 16
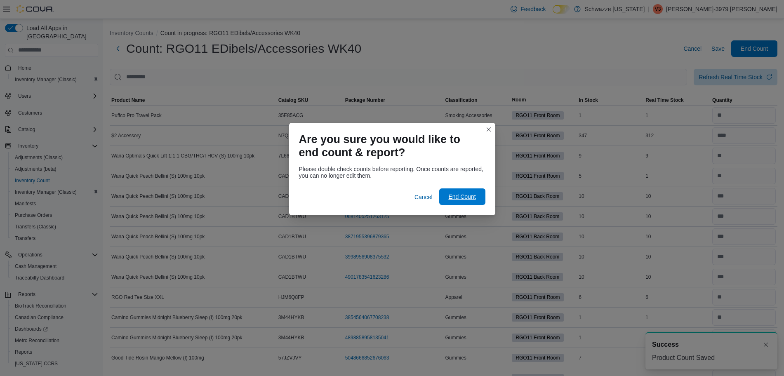
click at [472, 198] on span "End Count" at bounding box center [461, 196] width 27 height 8
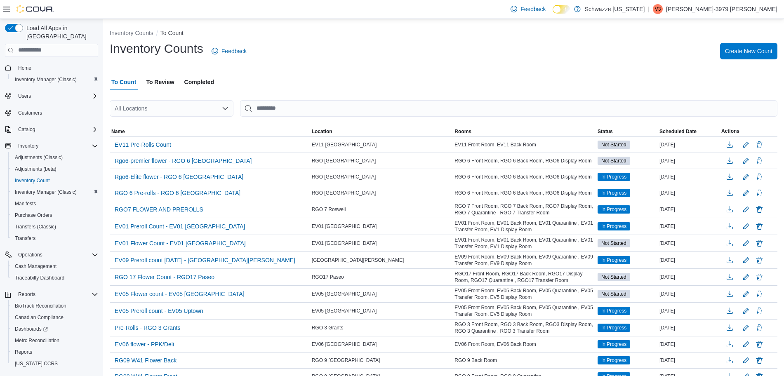
click at [210, 111] on div "All Locations" at bounding box center [172, 108] width 124 height 16
type input "****"
click at [201, 117] on button "RGO11 Yale" at bounding box center [172, 123] width 124 height 12
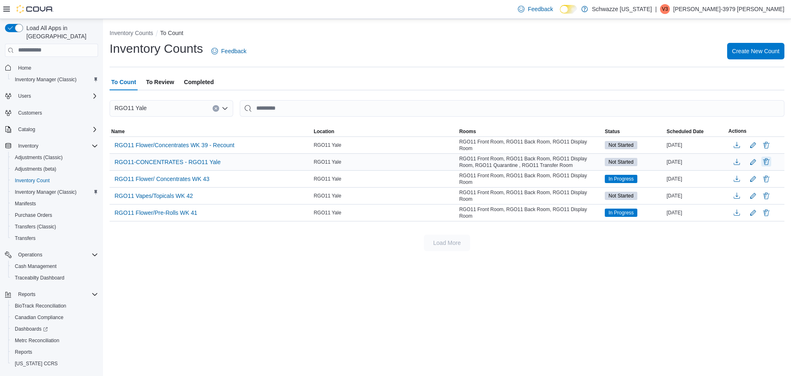
click at [770, 162] on button "Delete" at bounding box center [767, 162] width 10 height 10
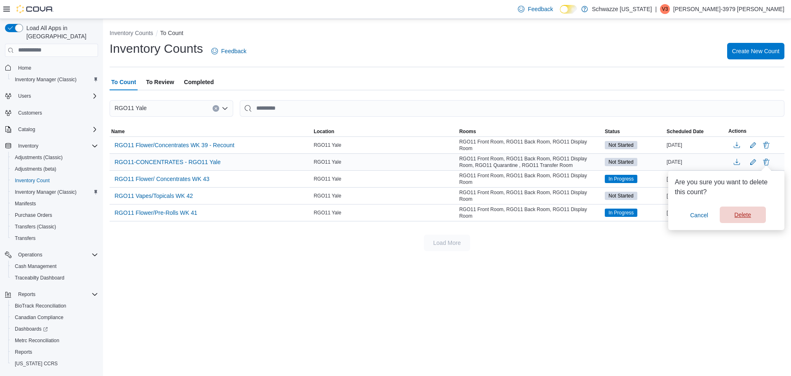
click at [731, 216] on span "Delete" at bounding box center [743, 215] width 36 height 16
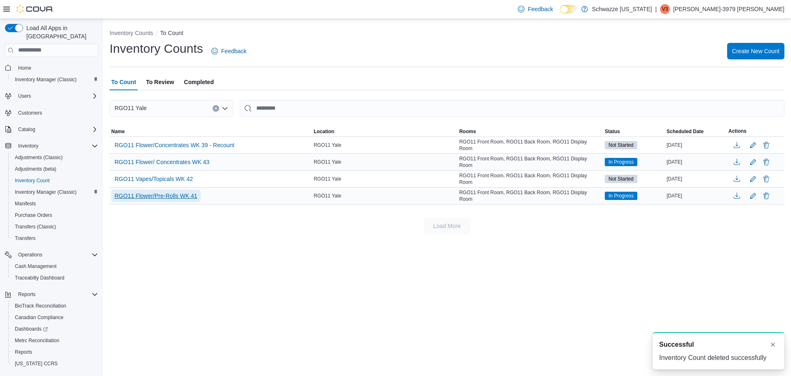
click at [181, 192] on span "RGO11 Flower/Pre-Rolls WK 41" at bounding box center [156, 196] width 83 height 8
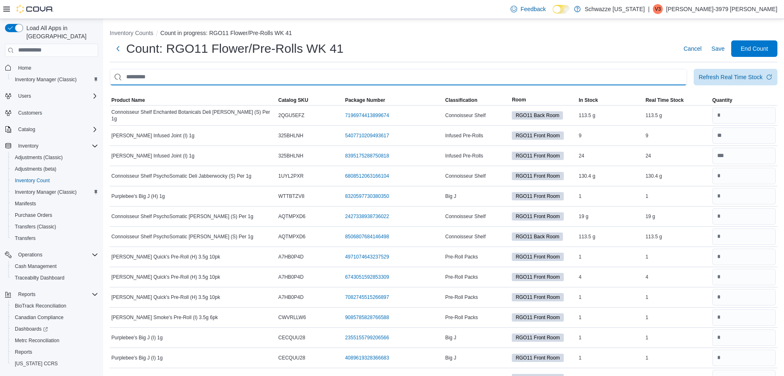
click at [216, 79] on input "This is a search bar. After typing your query, hit enter to filter the results …" at bounding box center [398, 77] width 577 height 16
type input "**********"
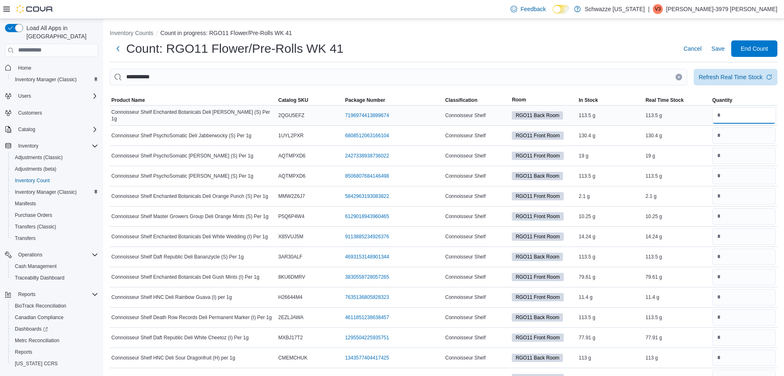
click at [756, 119] on input "number" at bounding box center [743, 115] width 63 height 16
type input "*****"
type input "****"
